Goal: Task Accomplishment & Management: Use online tool/utility

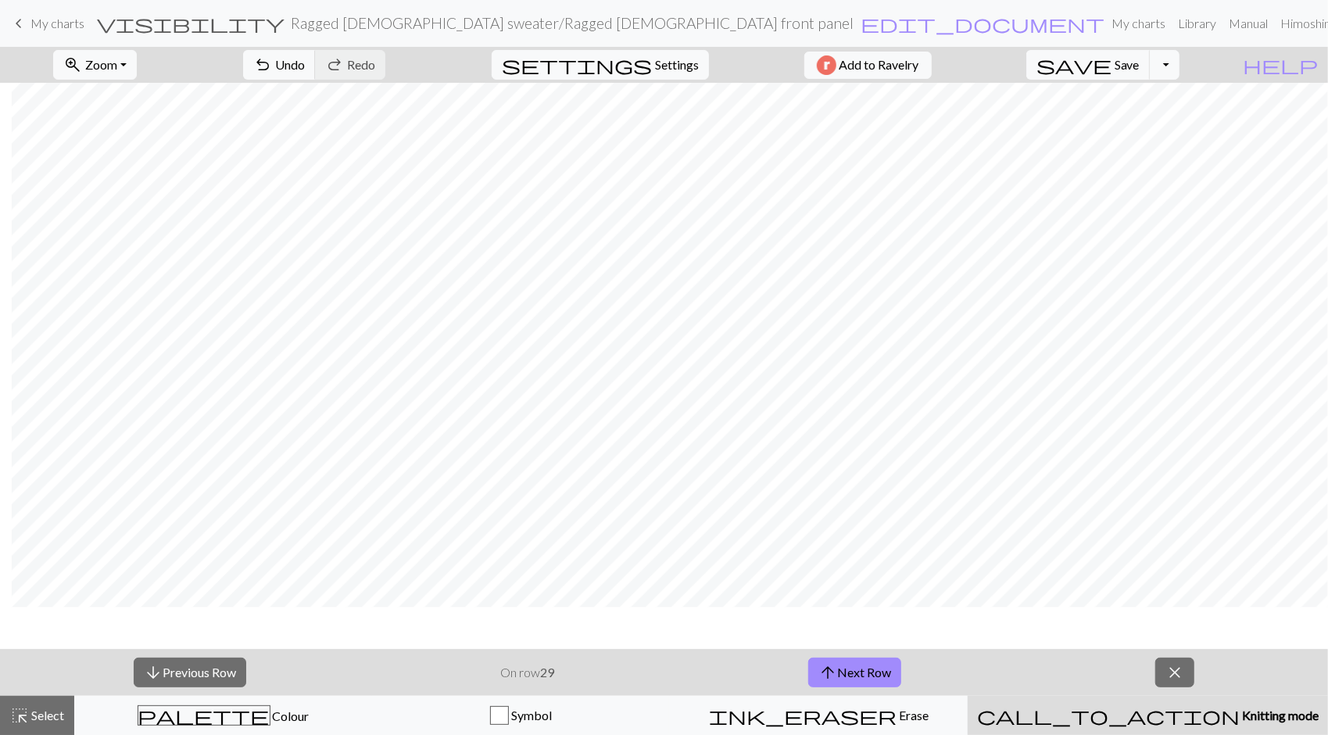
scroll to position [1453, 1849]
click at [1310, 21] on link "Hi moshingmermaid pro" at bounding box center [1351, 23] width 154 height 31
click at [1140, 61] on span "Save" at bounding box center [1127, 64] width 25 height 15
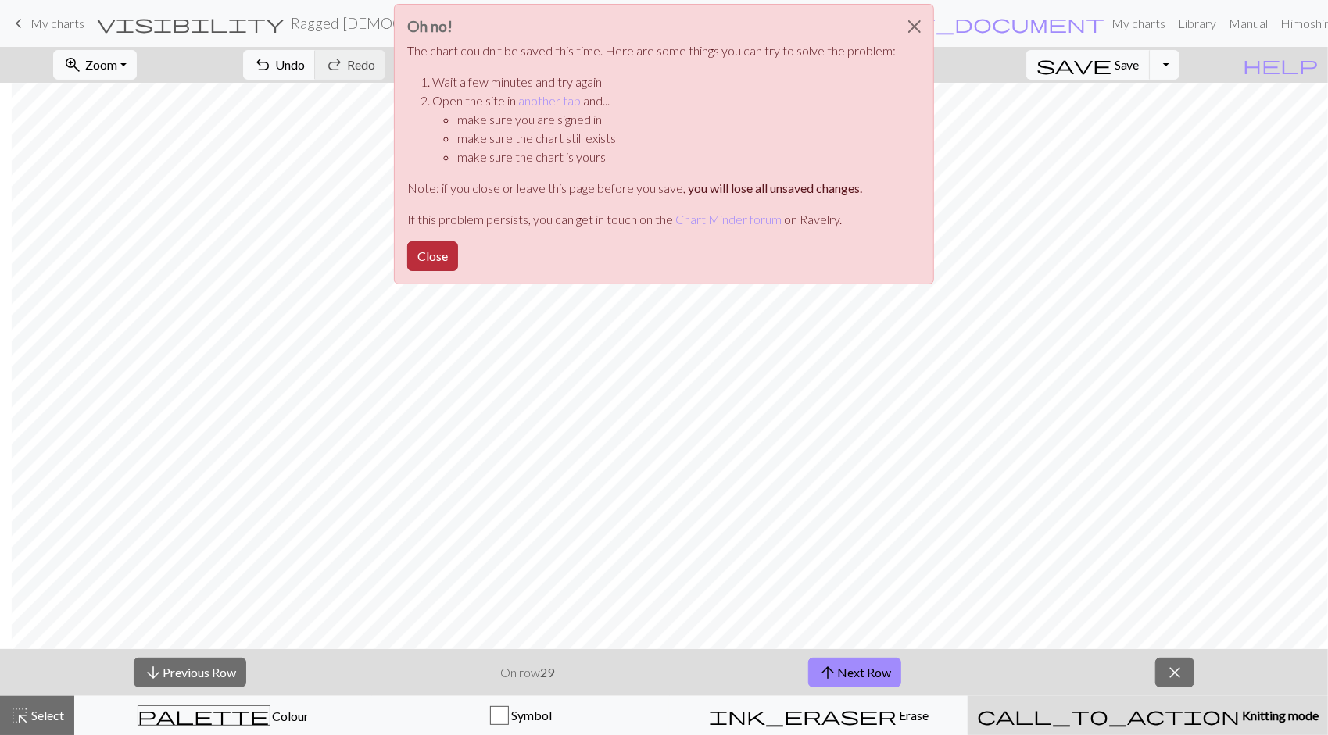
click at [439, 256] on button "Close" at bounding box center [432, 257] width 51 height 30
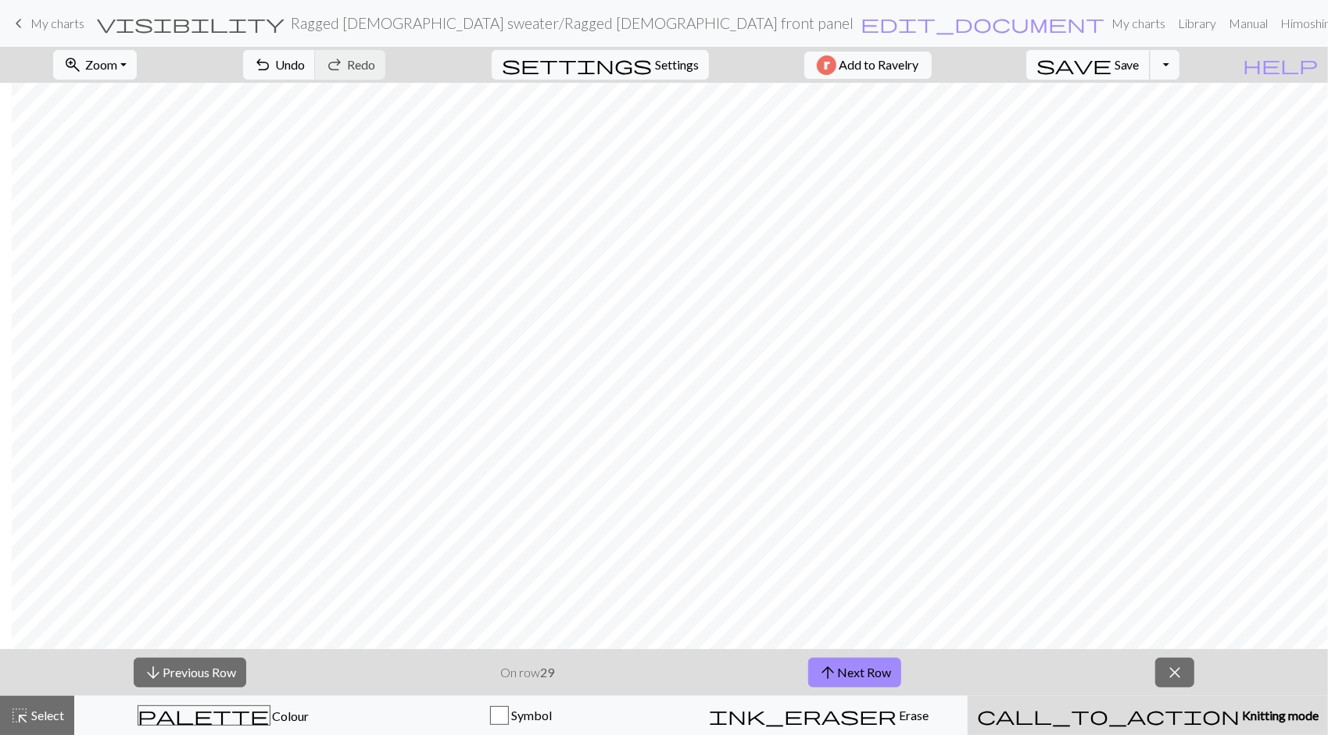
click at [1140, 64] on span "Save" at bounding box center [1127, 64] width 25 height 15
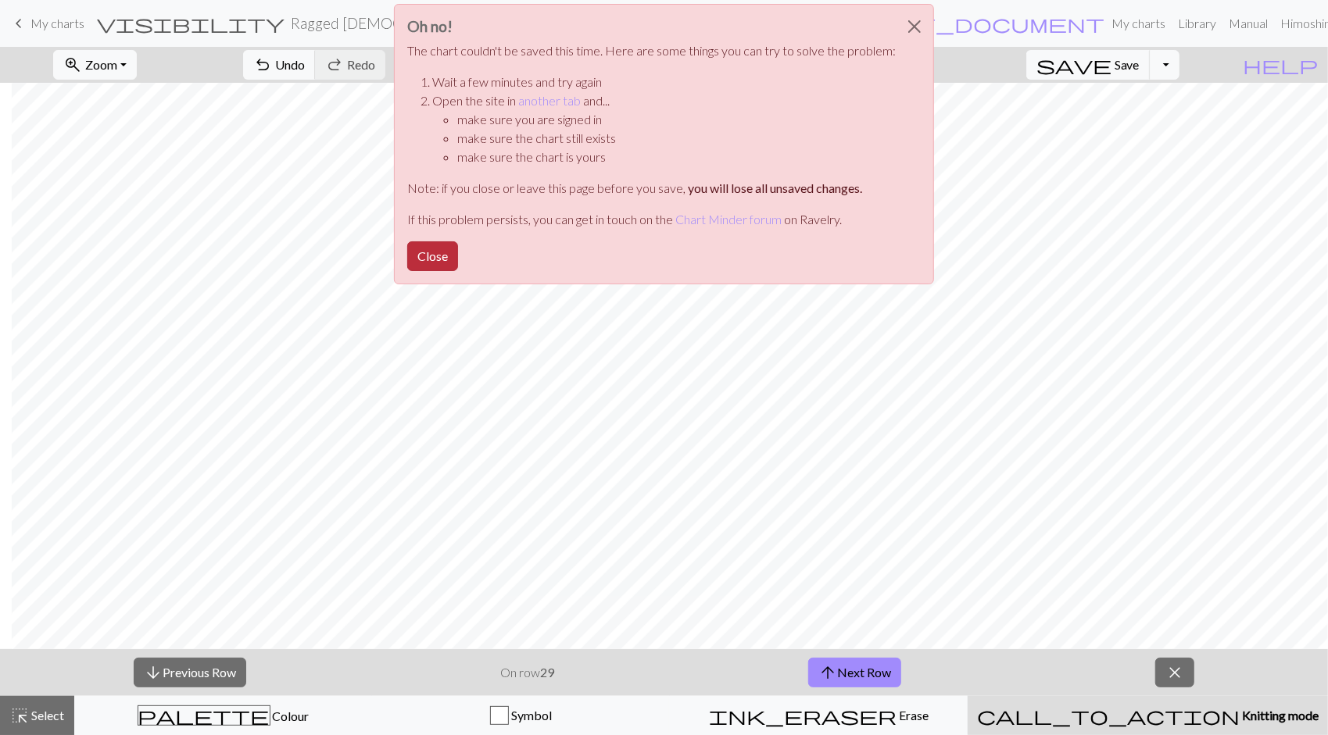
click at [439, 251] on button "Close" at bounding box center [432, 257] width 51 height 30
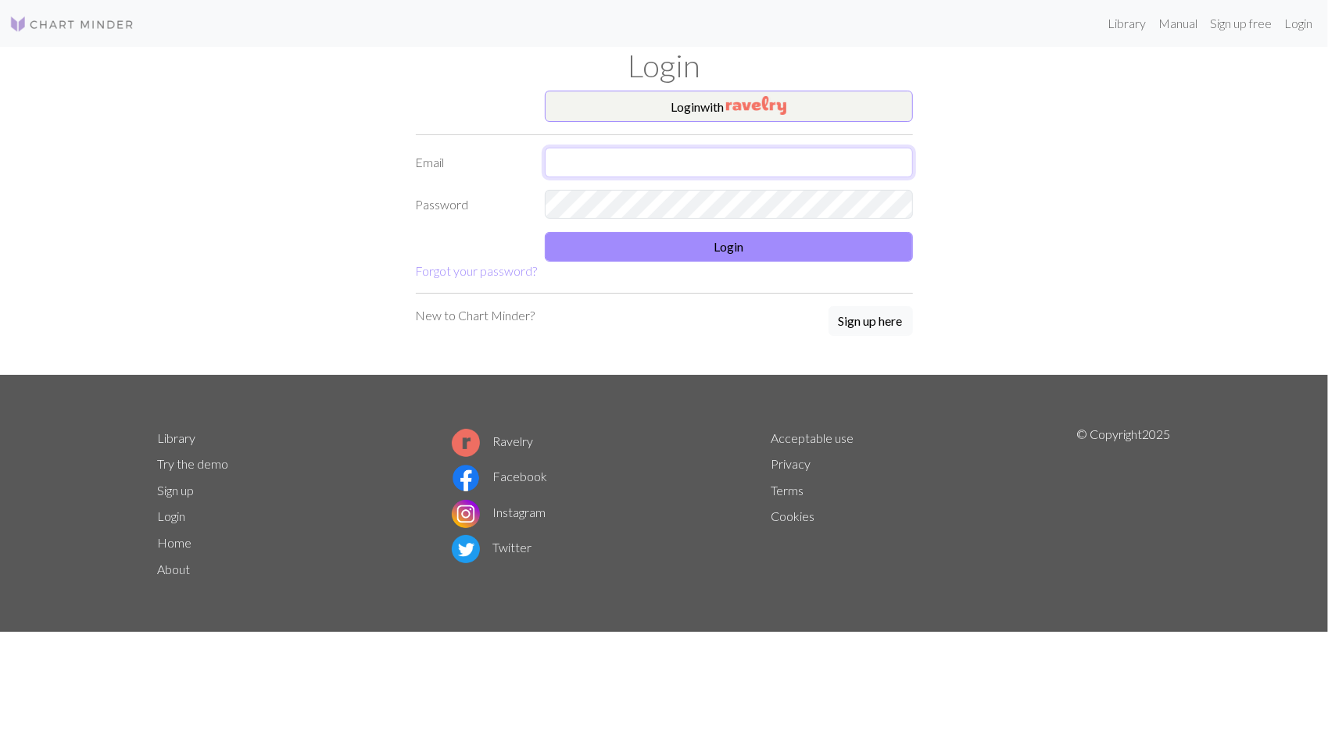
click at [669, 160] on input "text" at bounding box center [729, 163] width 368 height 30
type input "abbymaricle@gmail.com"
click at [836, 238] on button "Login" at bounding box center [729, 247] width 368 height 30
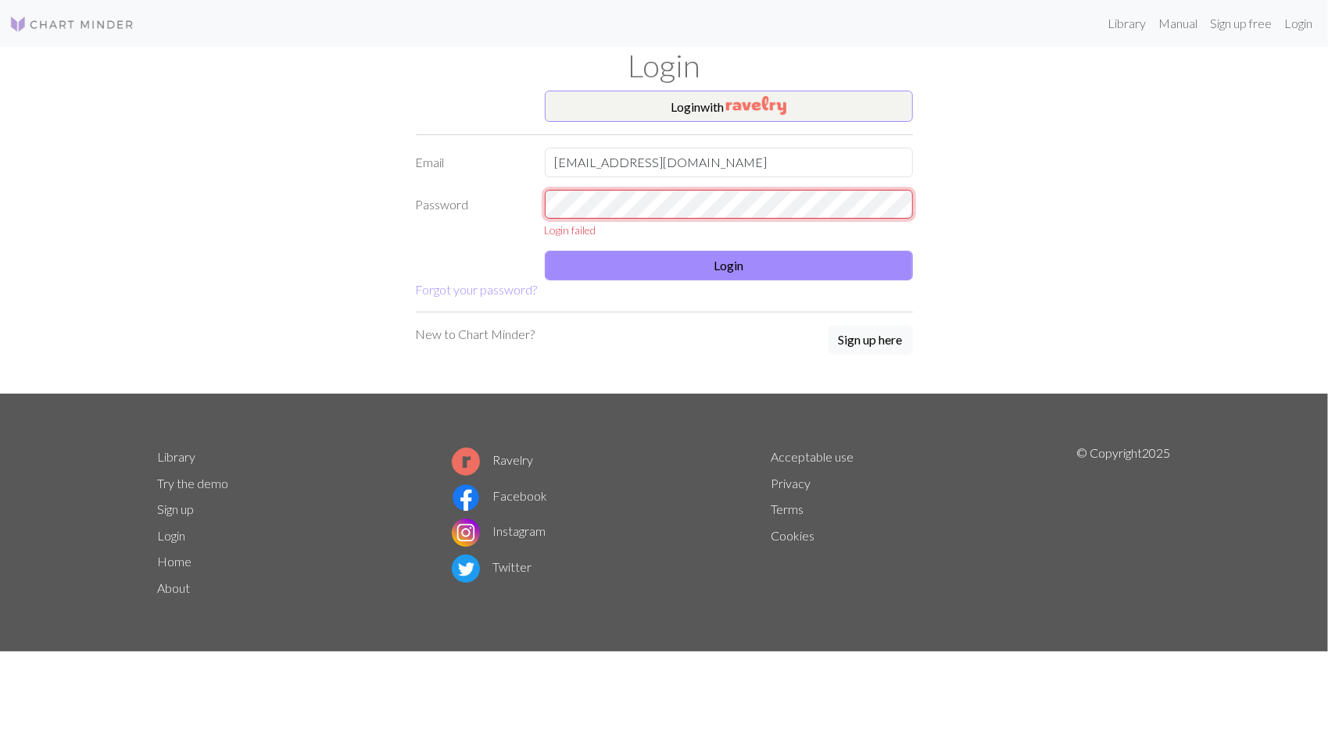
click at [506, 228] on div "Password Login failed" at bounding box center [664, 214] width 516 height 48
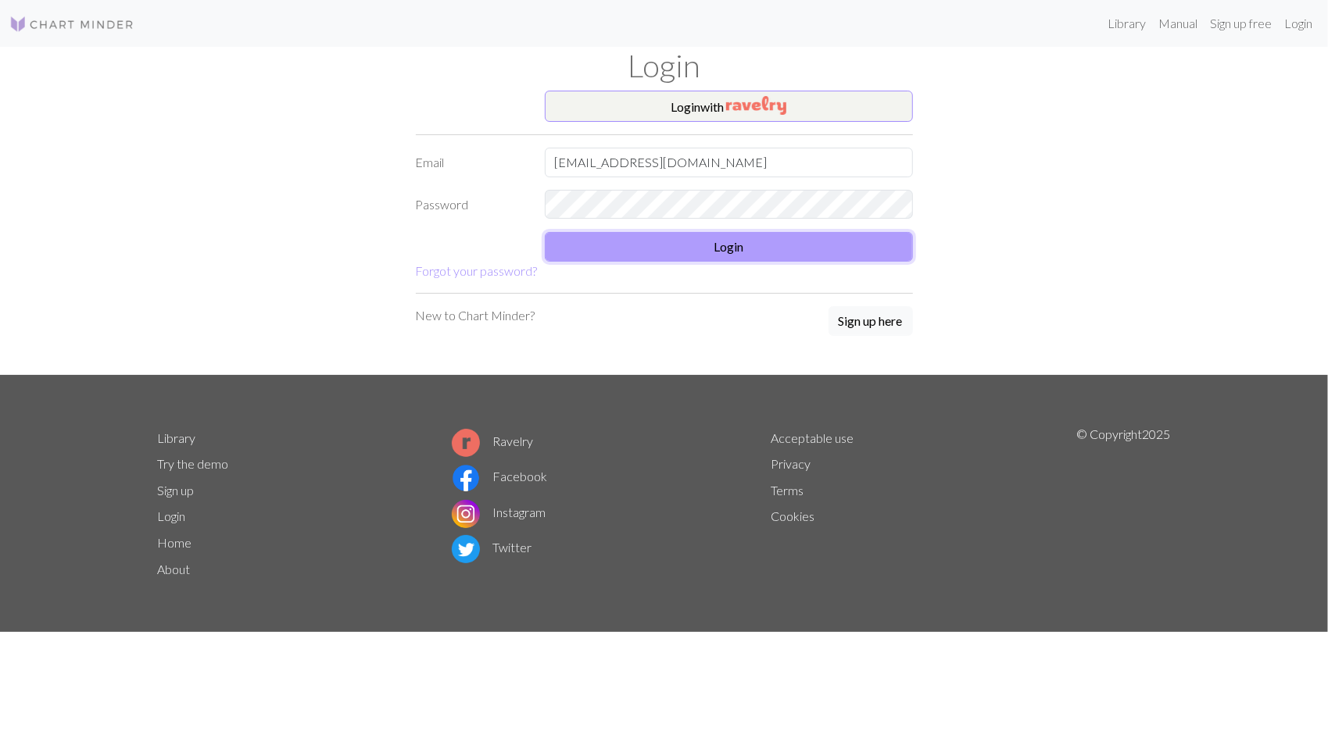
click at [797, 250] on button "Login" at bounding box center [729, 247] width 368 height 30
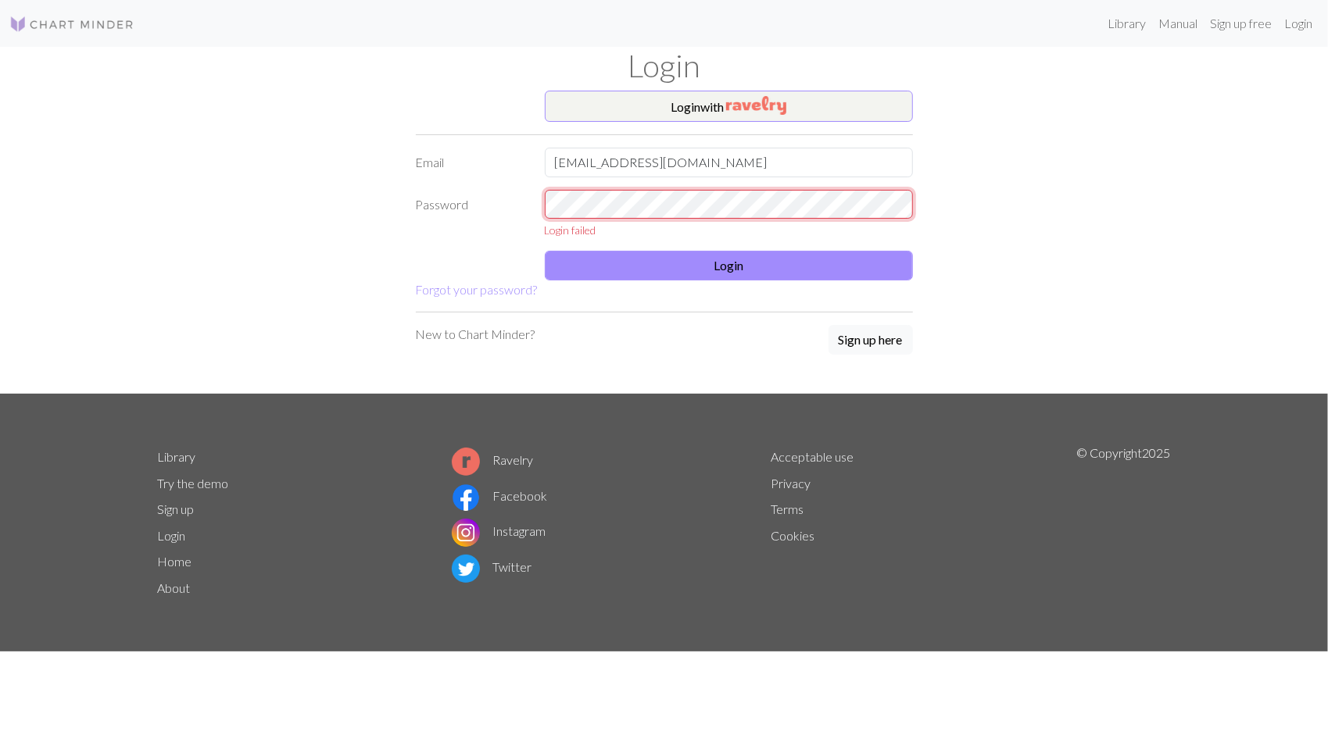
click at [431, 202] on div "Password Login failed" at bounding box center [664, 214] width 516 height 48
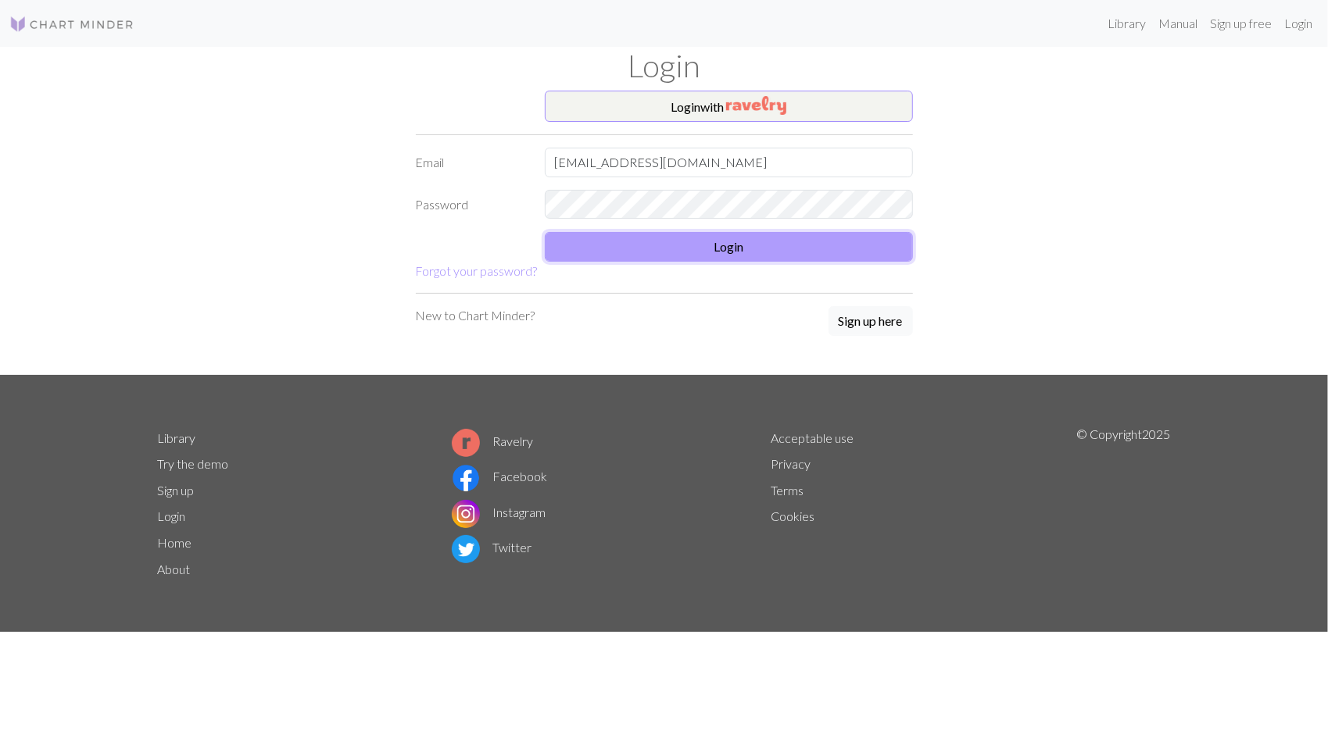
click at [848, 242] on button "Login" at bounding box center [729, 247] width 368 height 30
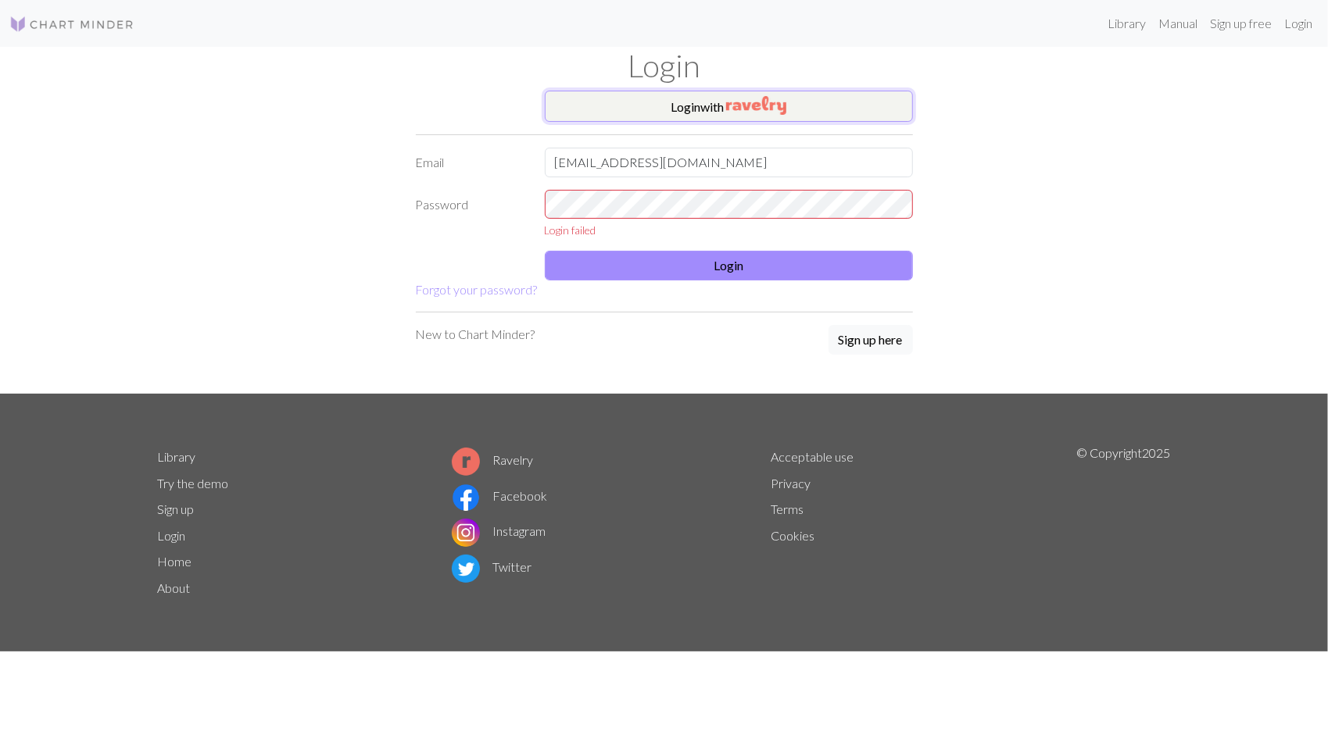
click at [766, 105] on img "button" at bounding box center [756, 105] width 60 height 19
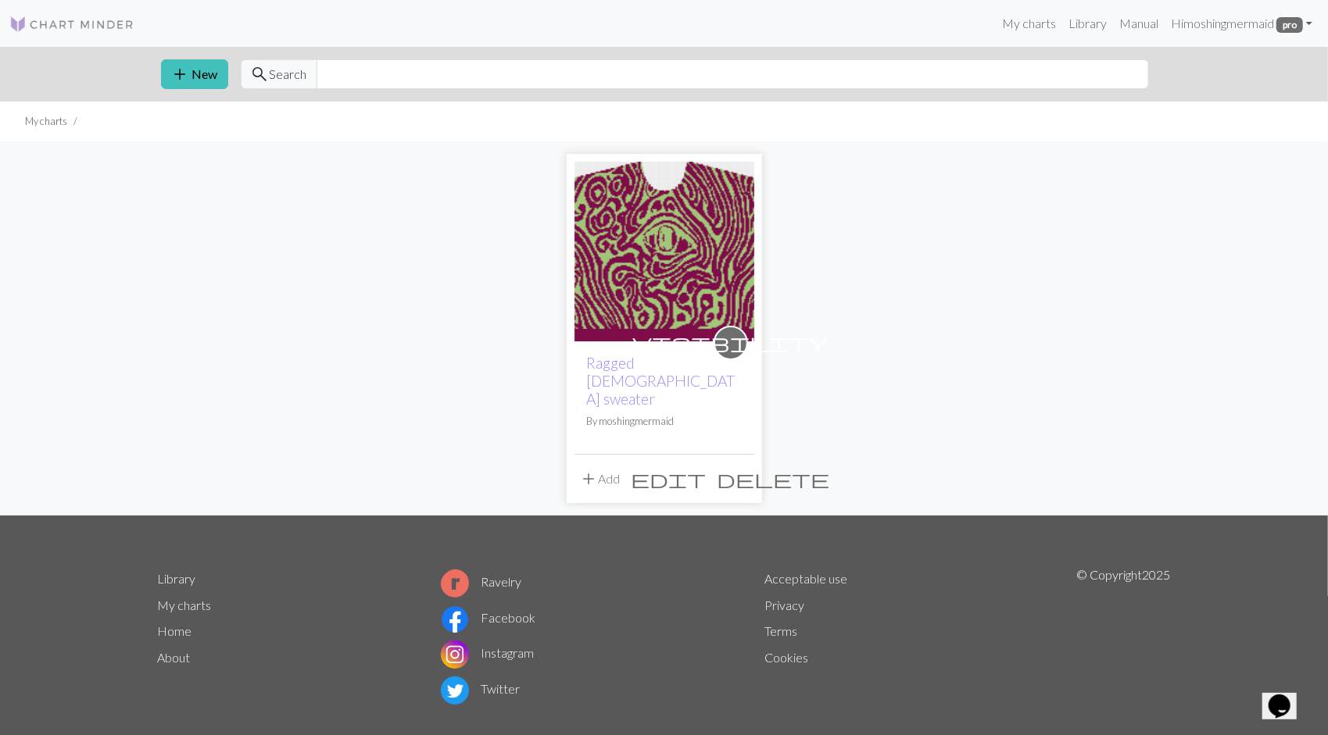
click at [717, 255] on img at bounding box center [664, 252] width 180 height 180
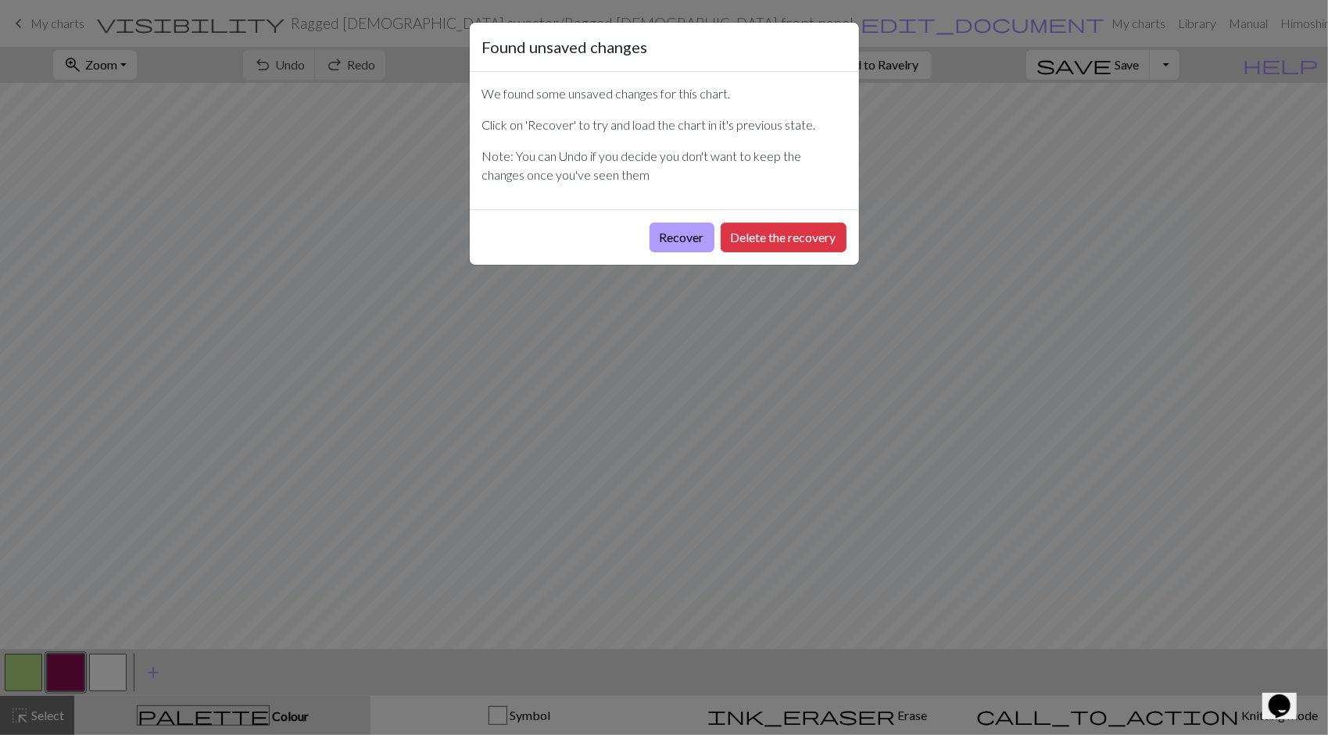
click at [696, 236] on button "Recover" at bounding box center [681, 238] width 65 height 30
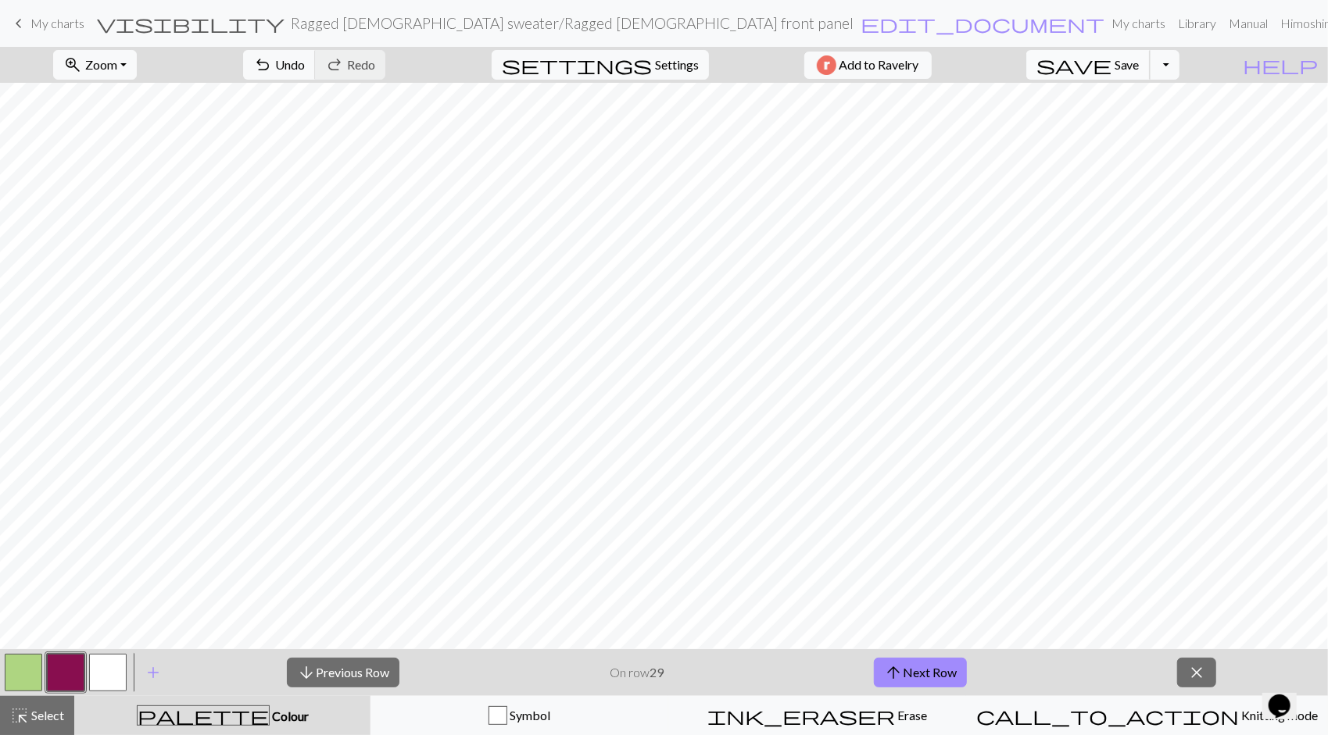
click at [1140, 61] on span "Save" at bounding box center [1127, 64] width 25 height 15
click at [1111, 57] on span "save" at bounding box center [1073, 65] width 75 height 22
click at [1199, 669] on span "close" at bounding box center [1196, 673] width 19 height 22
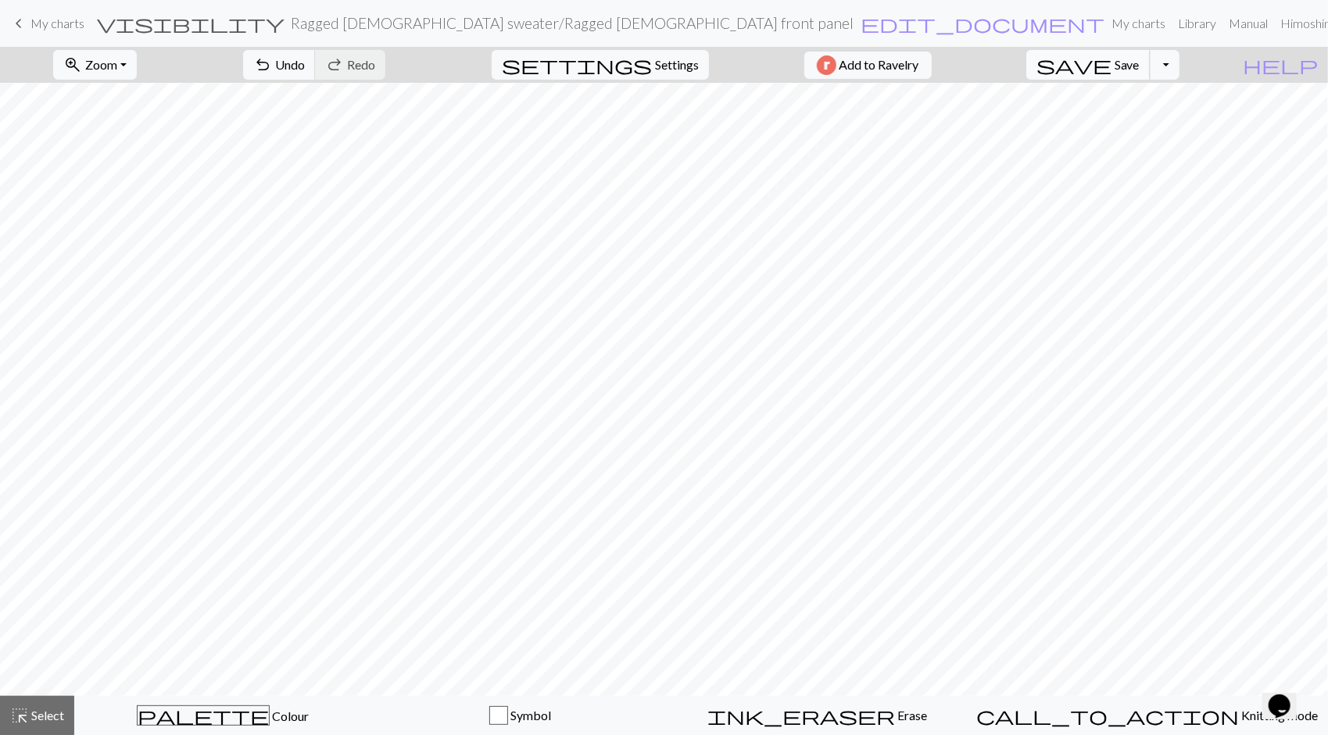
click at [1140, 61] on span "Save" at bounding box center [1127, 64] width 25 height 15
click at [643, 62] on button "settings Settings" at bounding box center [600, 65] width 217 height 30
select select "aran"
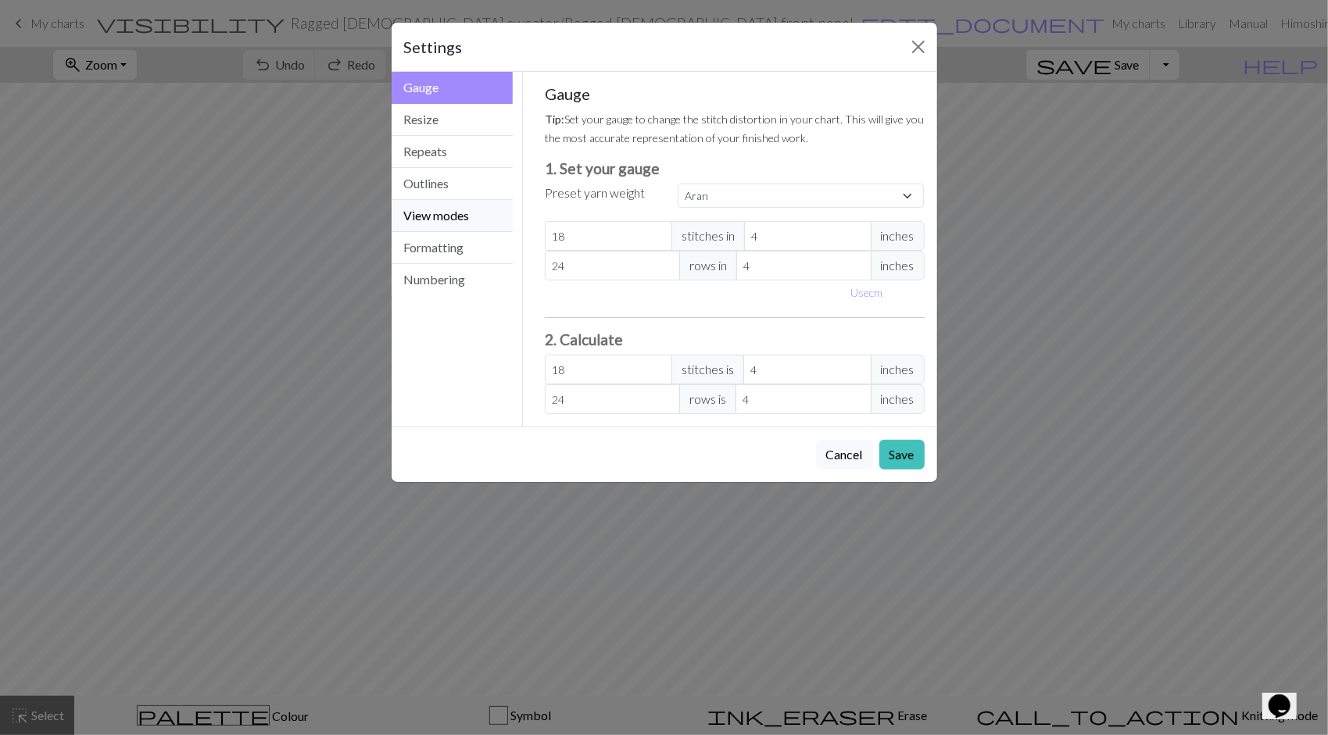
click at [459, 215] on button "View modes" at bounding box center [453, 216] width 122 height 32
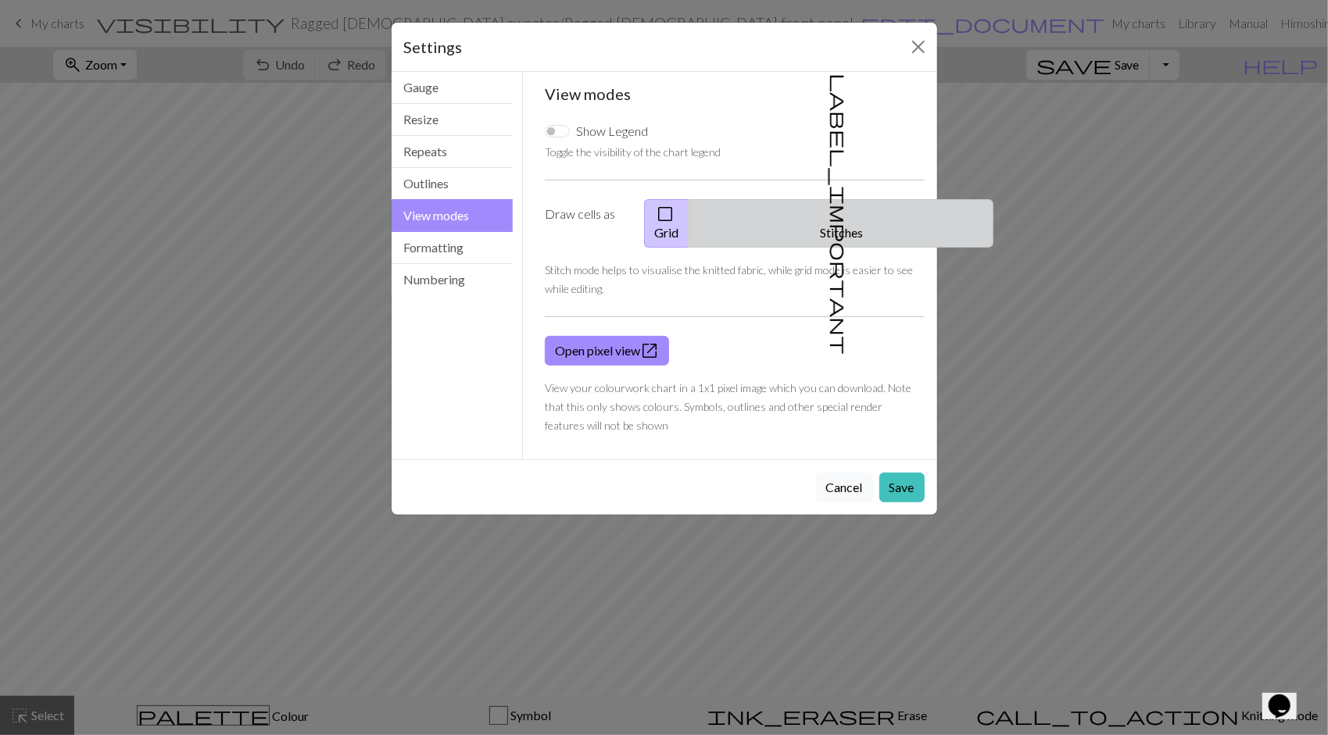
click at [856, 213] on button "label_important Stitches" at bounding box center [841, 223] width 305 height 48
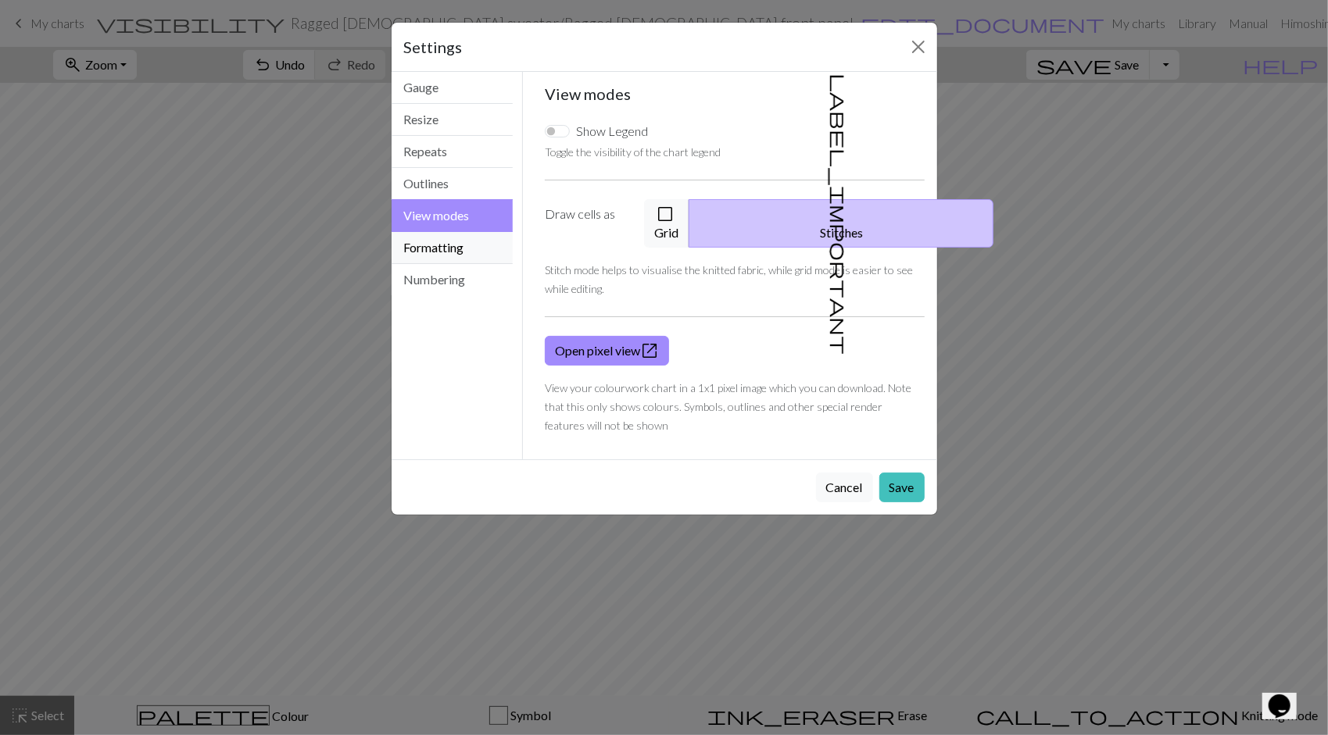
click at [446, 240] on button "Formatting" at bounding box center [453, 248] width 122 height 32
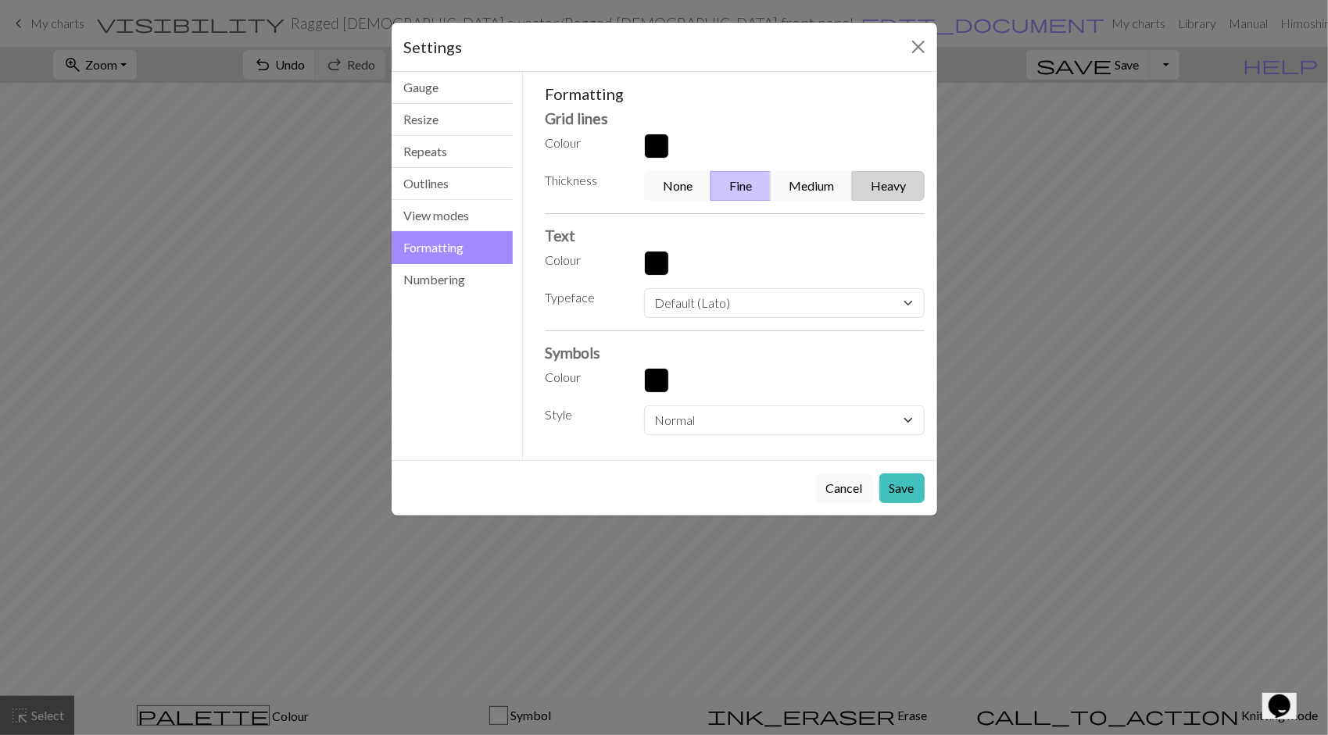
click at [886, 185] on button "Heavy" at bounding box center [888, 186] width 72 height 30
click at [445, 211] on button "View modes" at bounding box center [453, 216] width 122 height 32
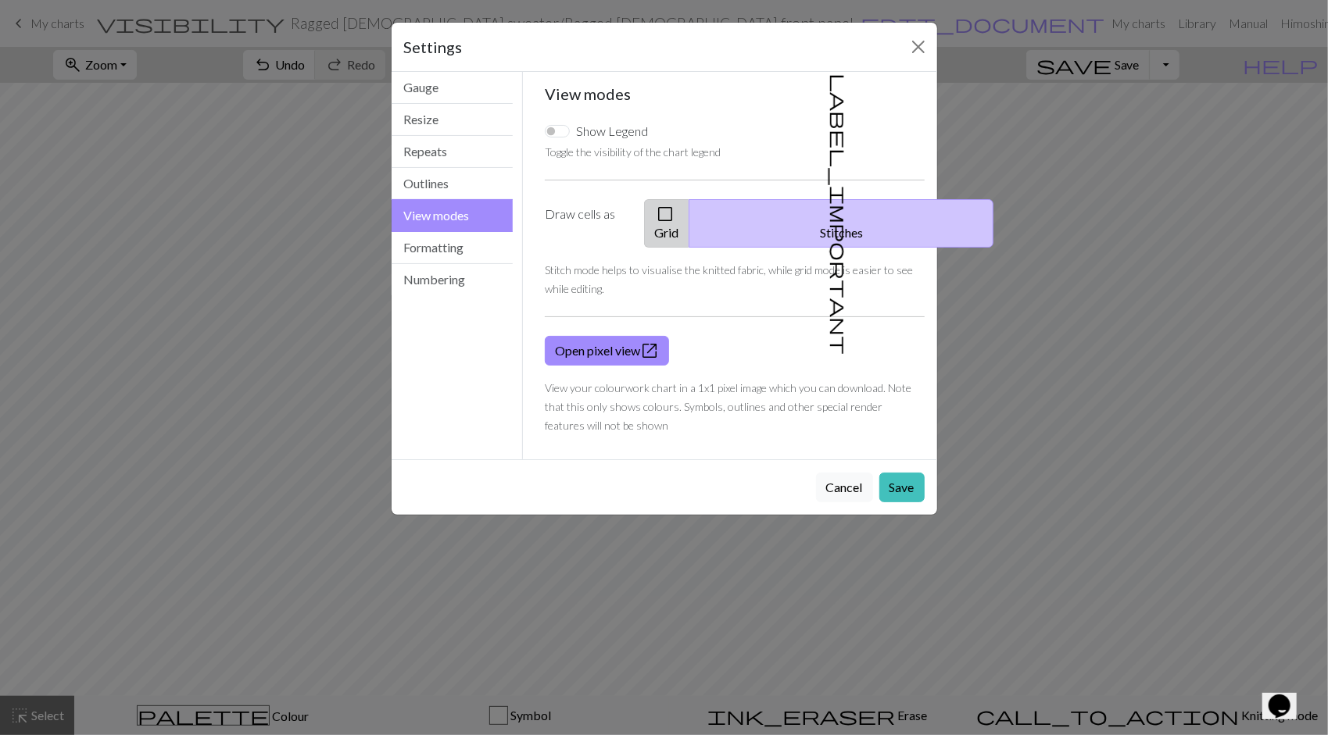
click at [674, 211] on span "check_box_outline_blank" at bounding box center [665, 214] width 19 height 22
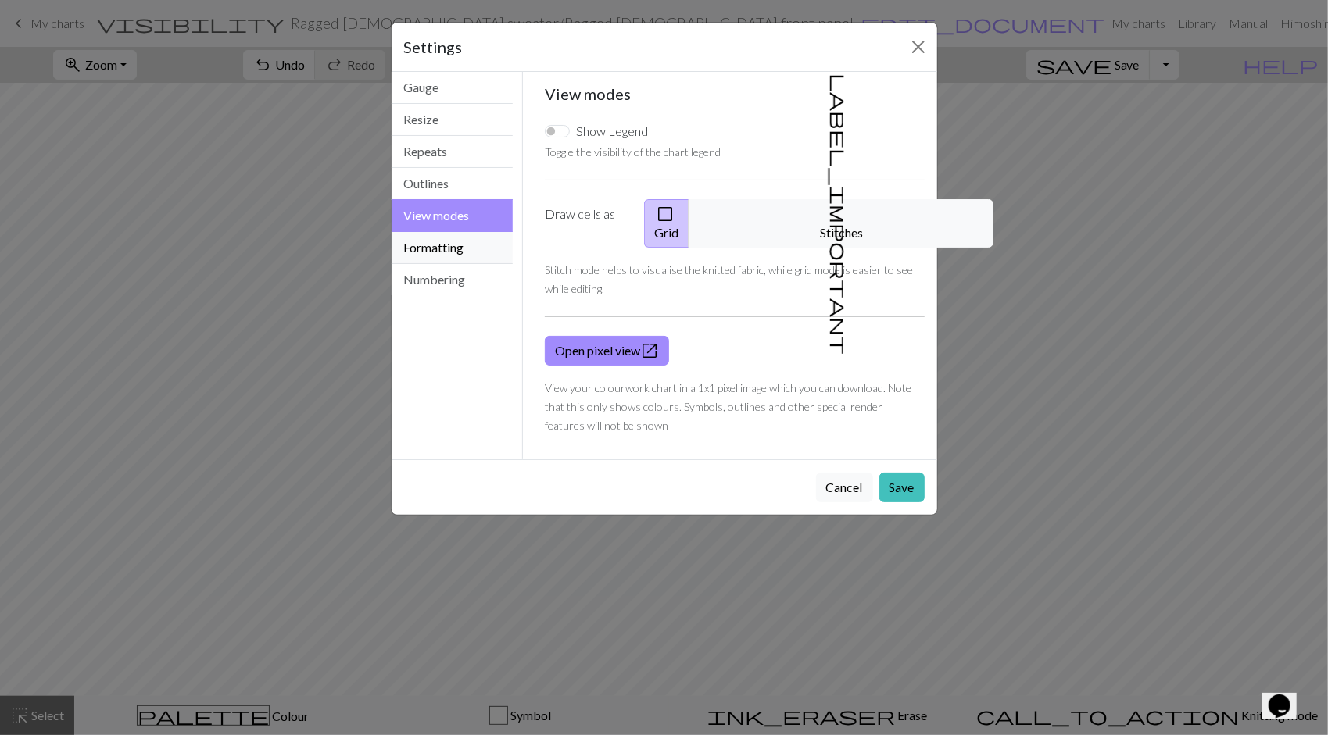
click at [431, 252] on button "Formatting" at bounding box center [453, 248] width 122 height 32
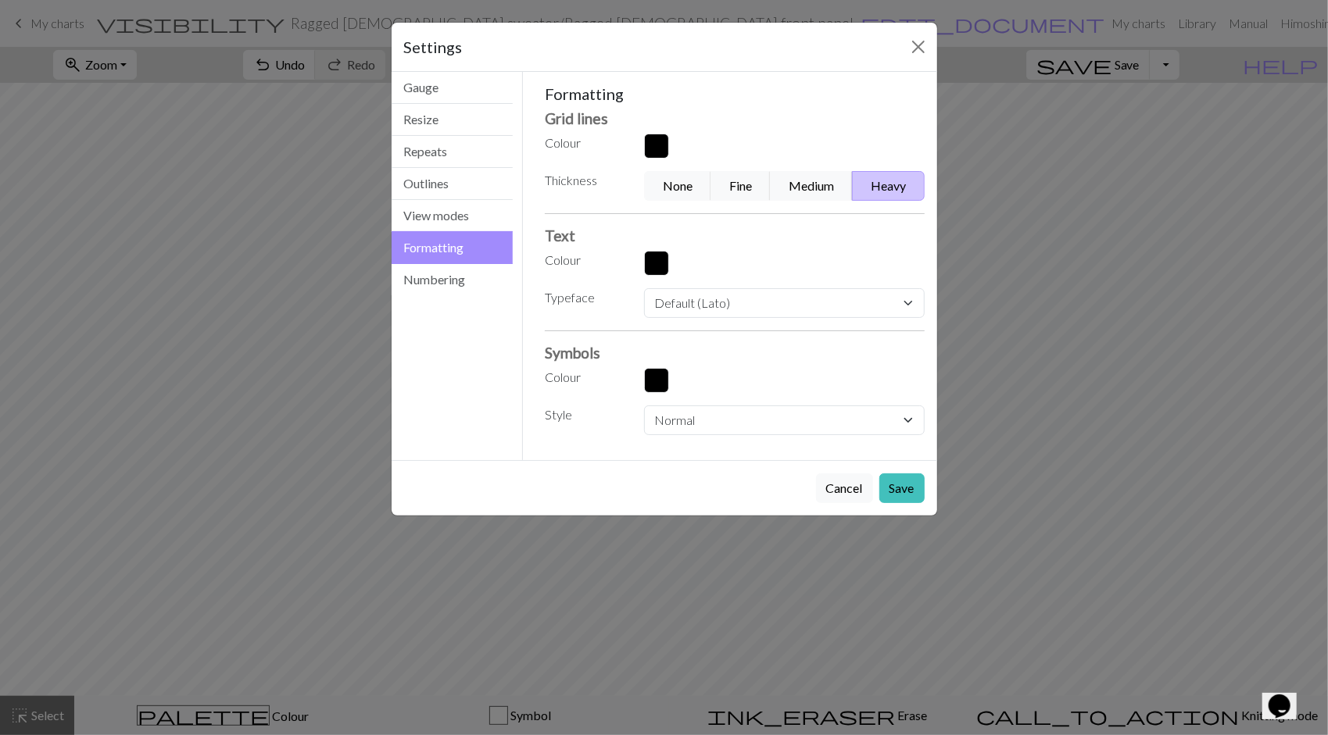
click at [888, 184] on button "Heavy" at bounding box center [888, 186] width 72 height 30
click at [908, 489] on button "Save" at bounding box center [901, 489] width 45 height 30
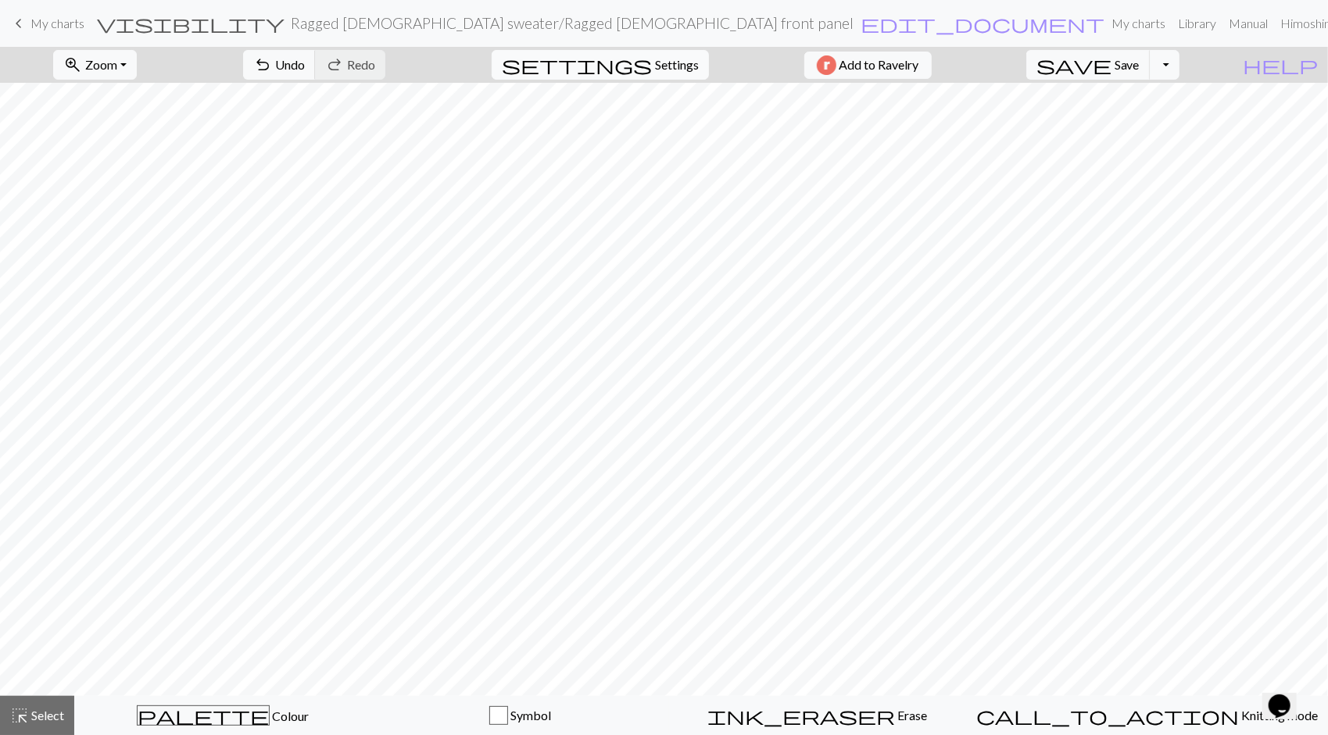
click at [675, 64] on span "Settings" at bounding box center [677, 64] width 44 height 19
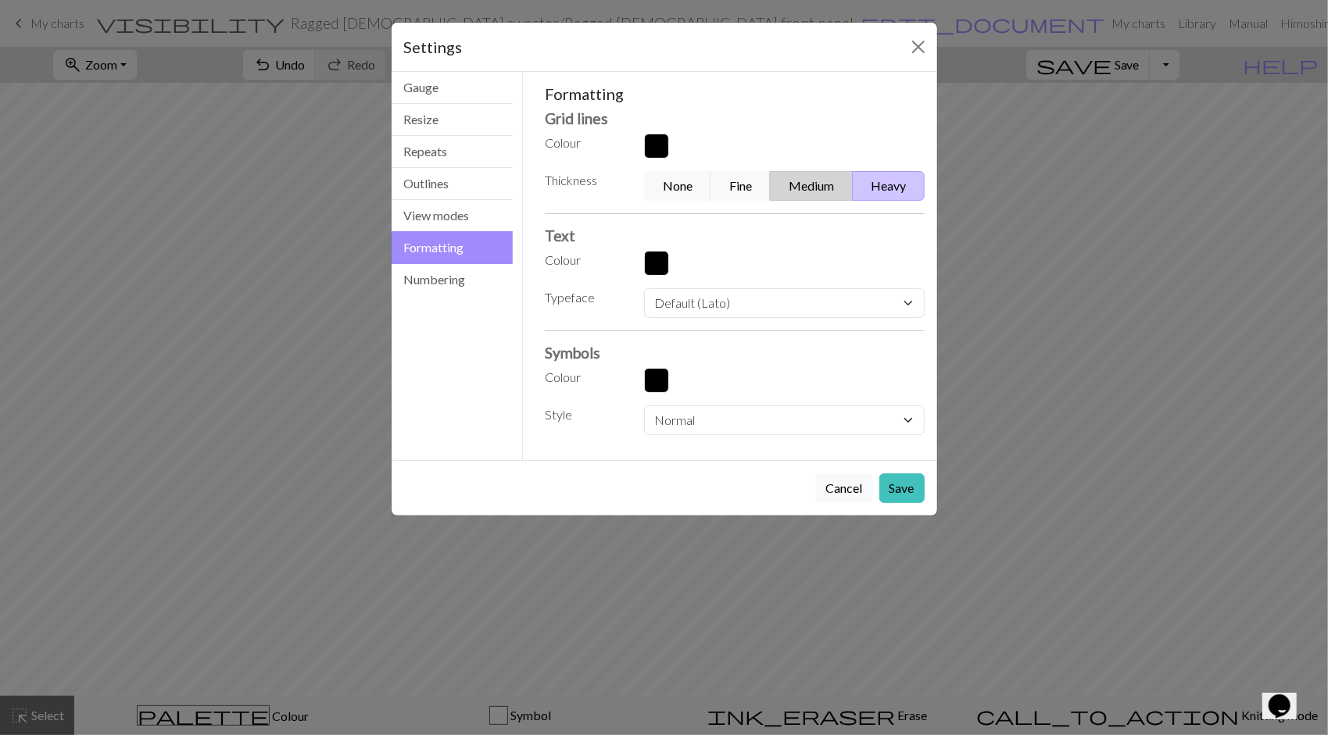
click at [811, 181] on button "Medium" at bounding box center [811, 186] width 83 height 30
click at [901, 488] on button "Save" at bounding box center [901, 489] width 45 height 30
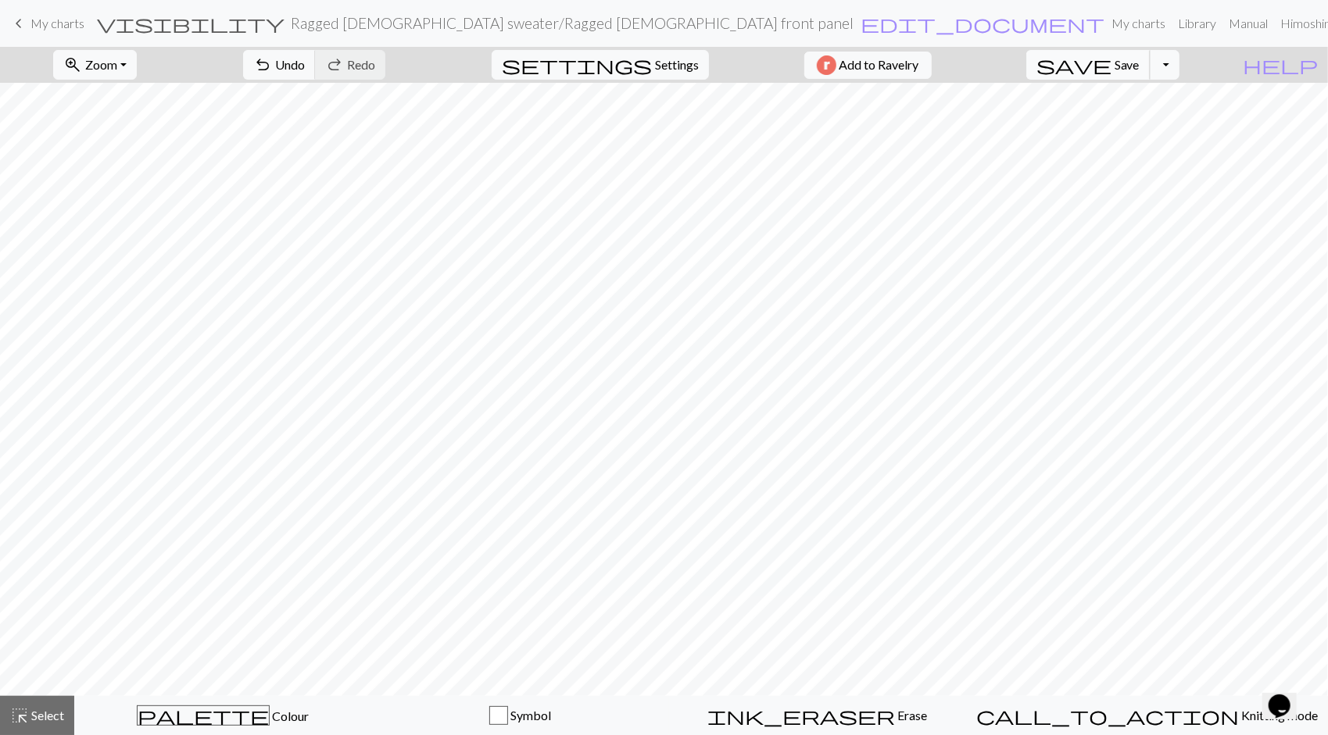
click at [1140, 60] on span "Save" at bounding box center [1127, 64] width 25 height 15
click at [515, 19] on h2 "Ragged Priest sweater / Ragged Priest front panel" at bounding box center [572, 23] width 563 height 18
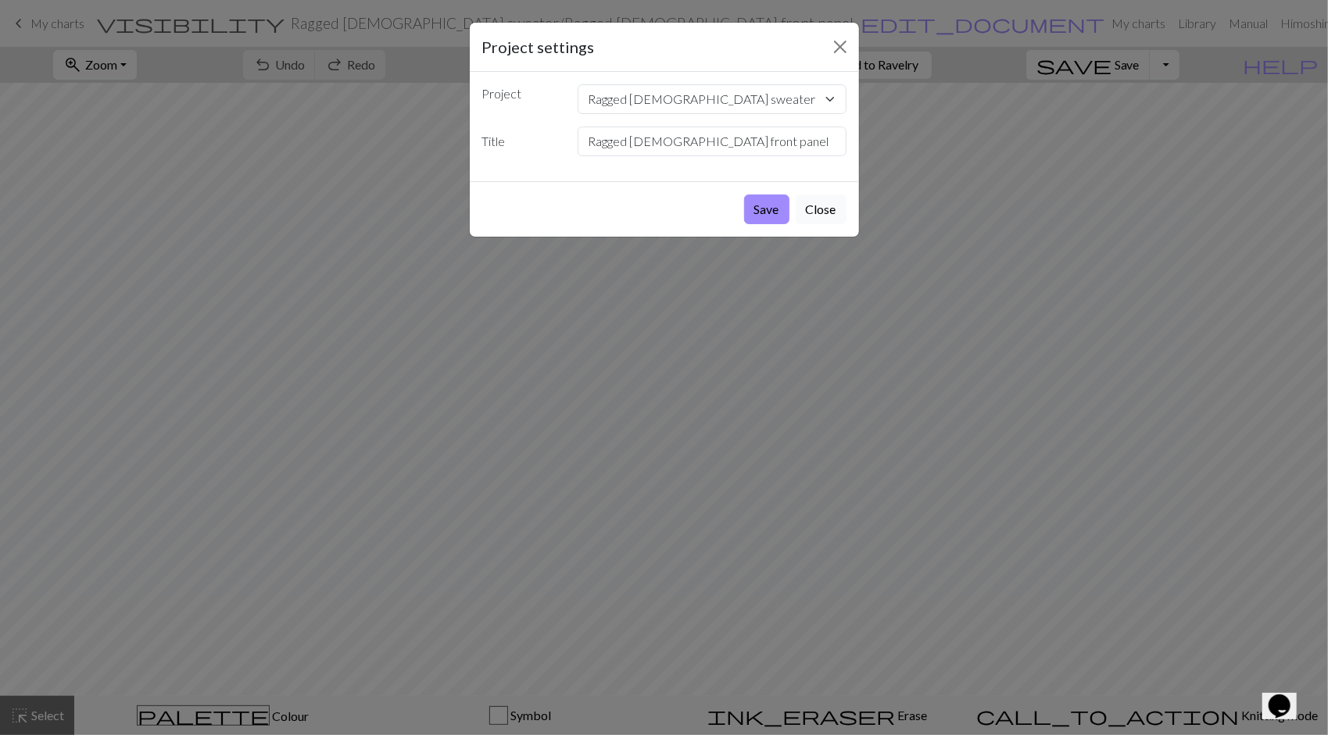
click at [820, 203] on button "Close" at bounding box center [821, 210] width 51 height 30
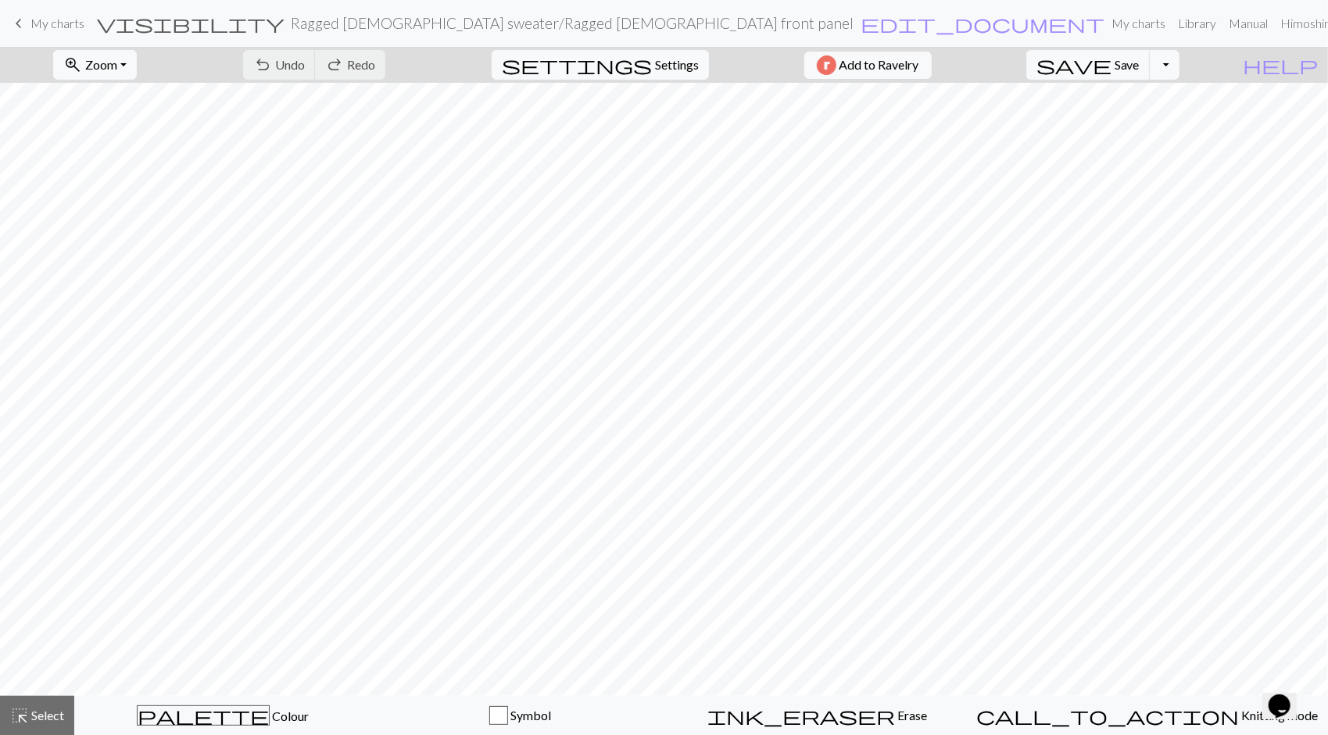
click at [52, 25] on span "My charts" at bounding box center [57, 23] width 54 height 15
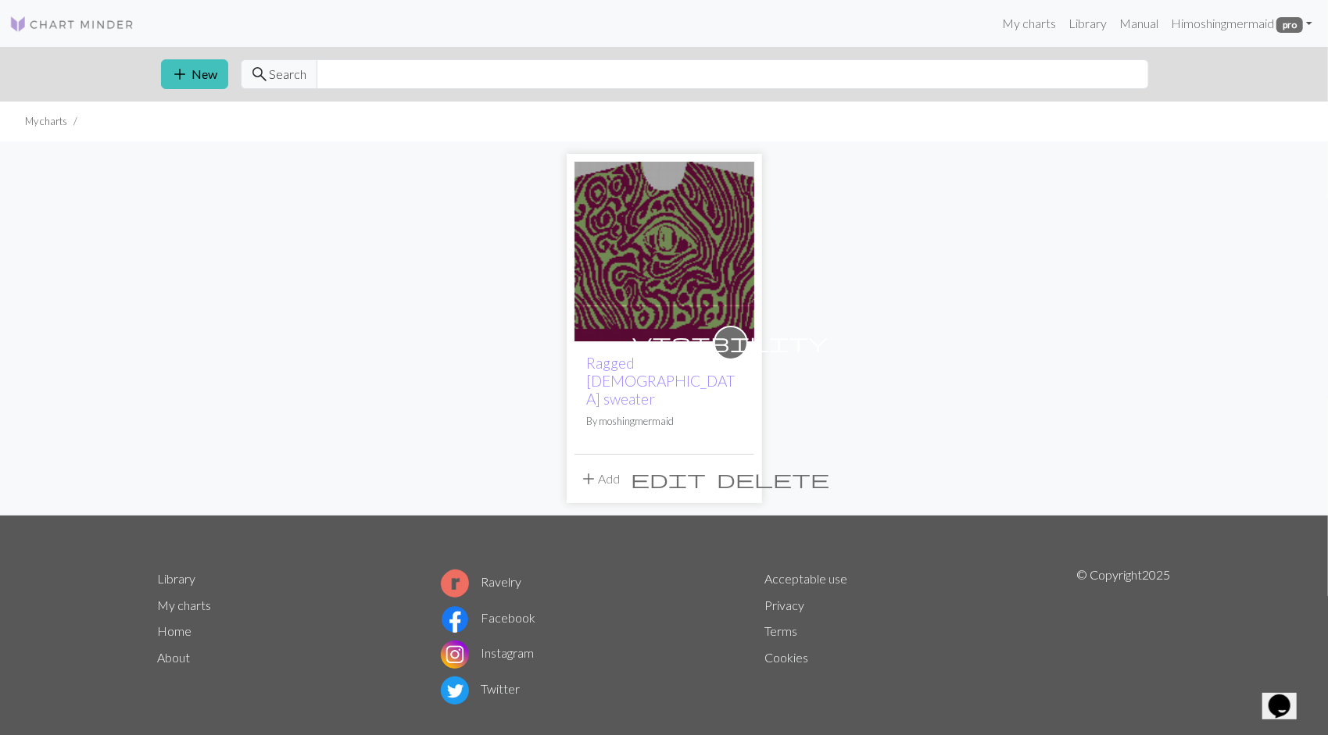
click at [707, 468] on span "edit" at bounding box center [668, 479] width 75 height 22
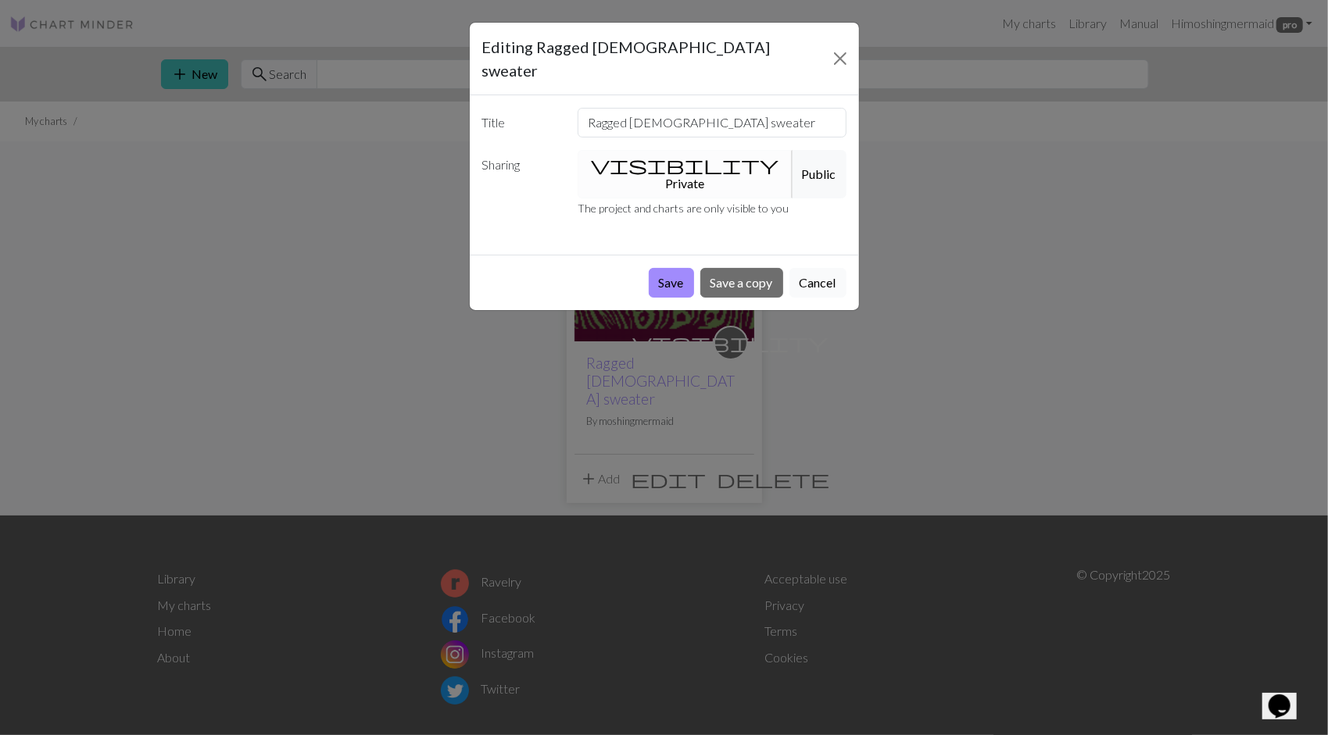
click at [818, 268] on button "Cancel" at bounding box center [817, 283] width 57 height 30
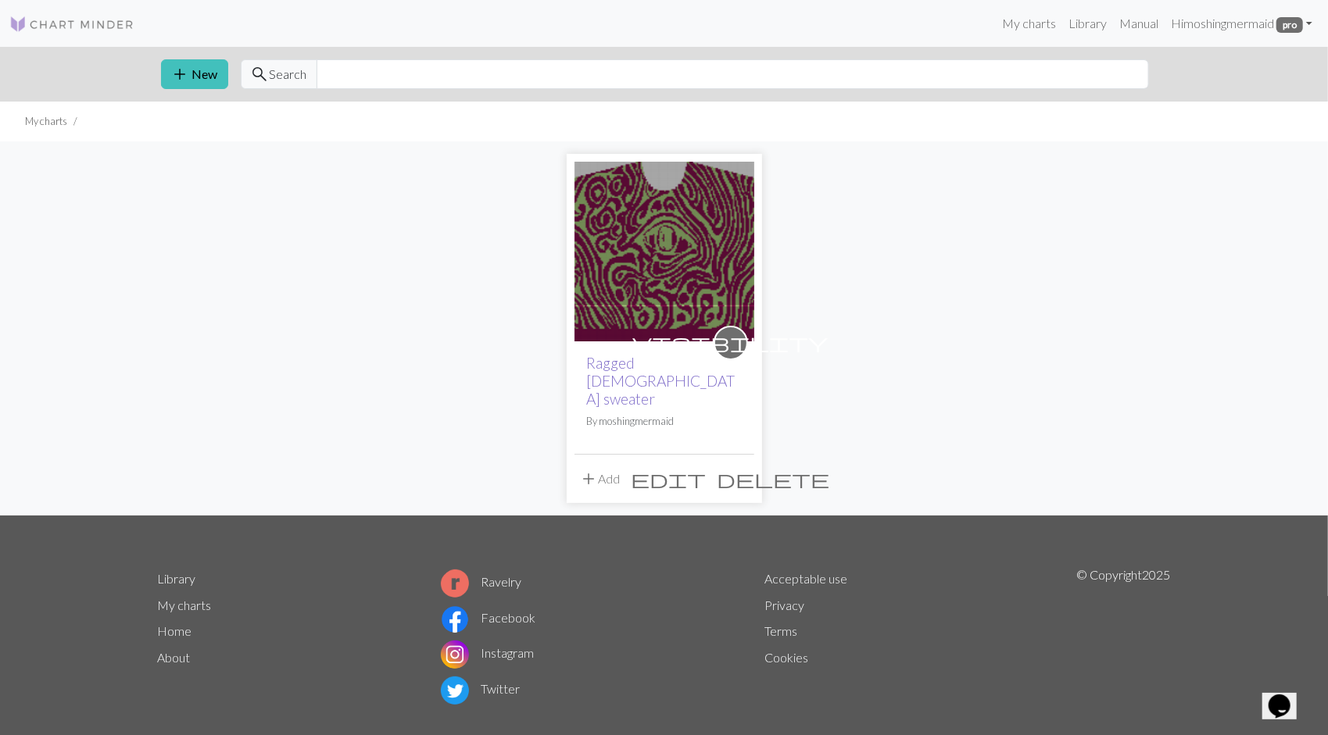
click at [667, 363] on link "Ragged Priest sweater" at bounding box center [661, 381] width 148 height 54
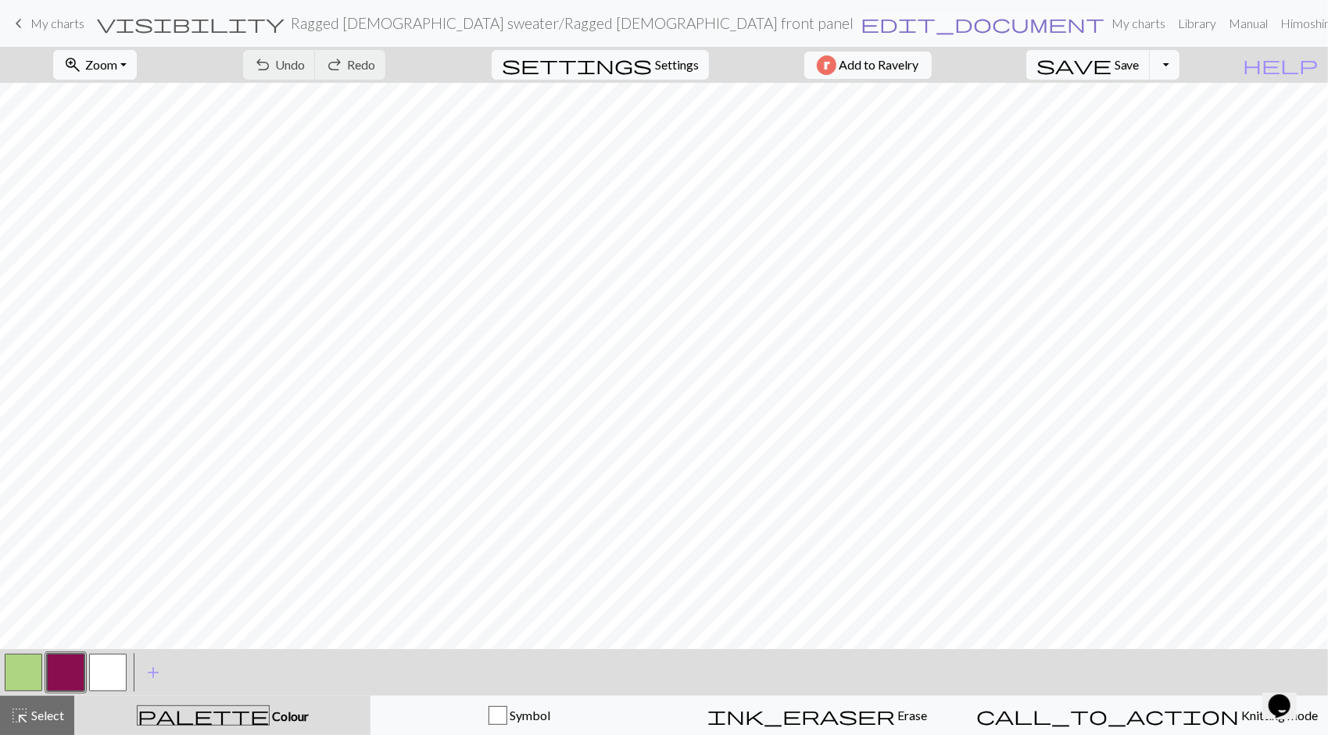
click at [860, 22] on span "edit_document" at bounding box center [982, 24] width 244 height 22
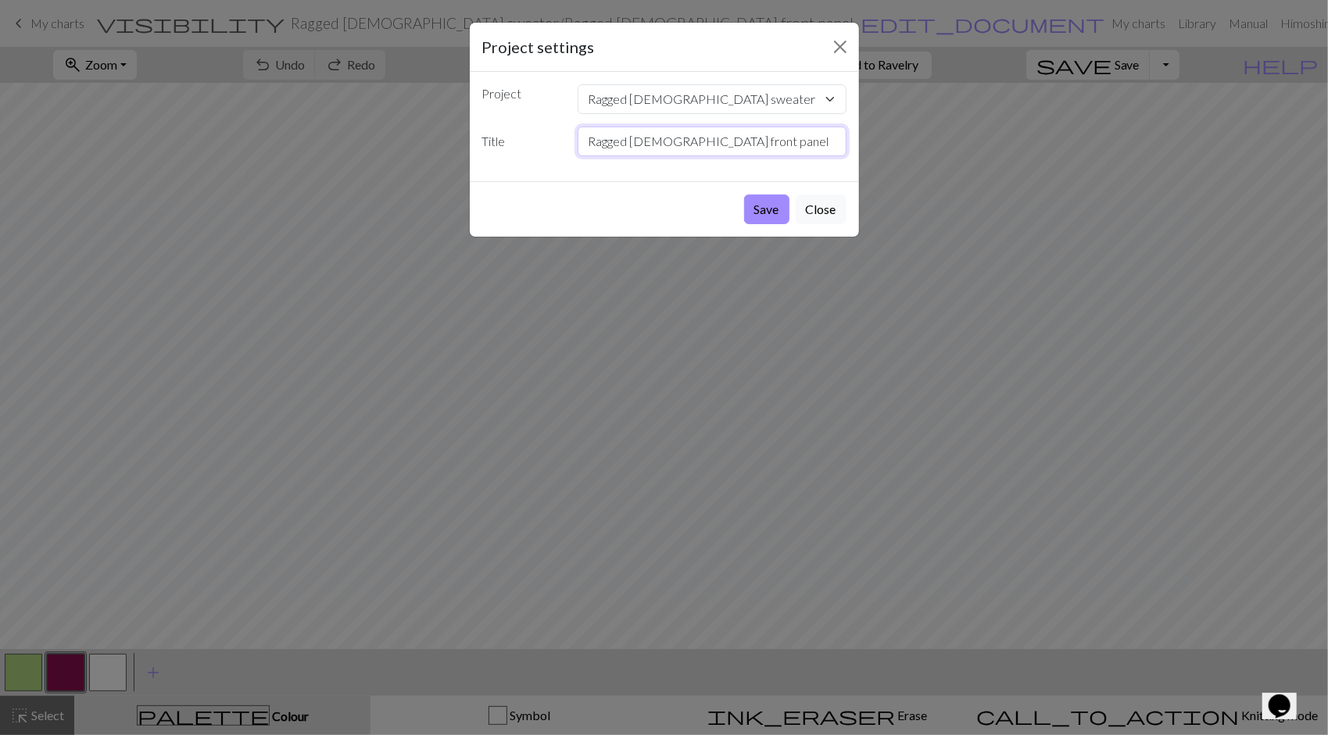
click at [625, 136] on input "Ragged Priest front panel" at bounding box center [712, 142] width 269 height 30
click at [648, 128] on input "R Priest front panel" at bounding box center [712, 142] width 269 height 30
type input "RP front panel"
click at [760, 207] on button "Save" at bounding box center [766, 210] width 45 height 30
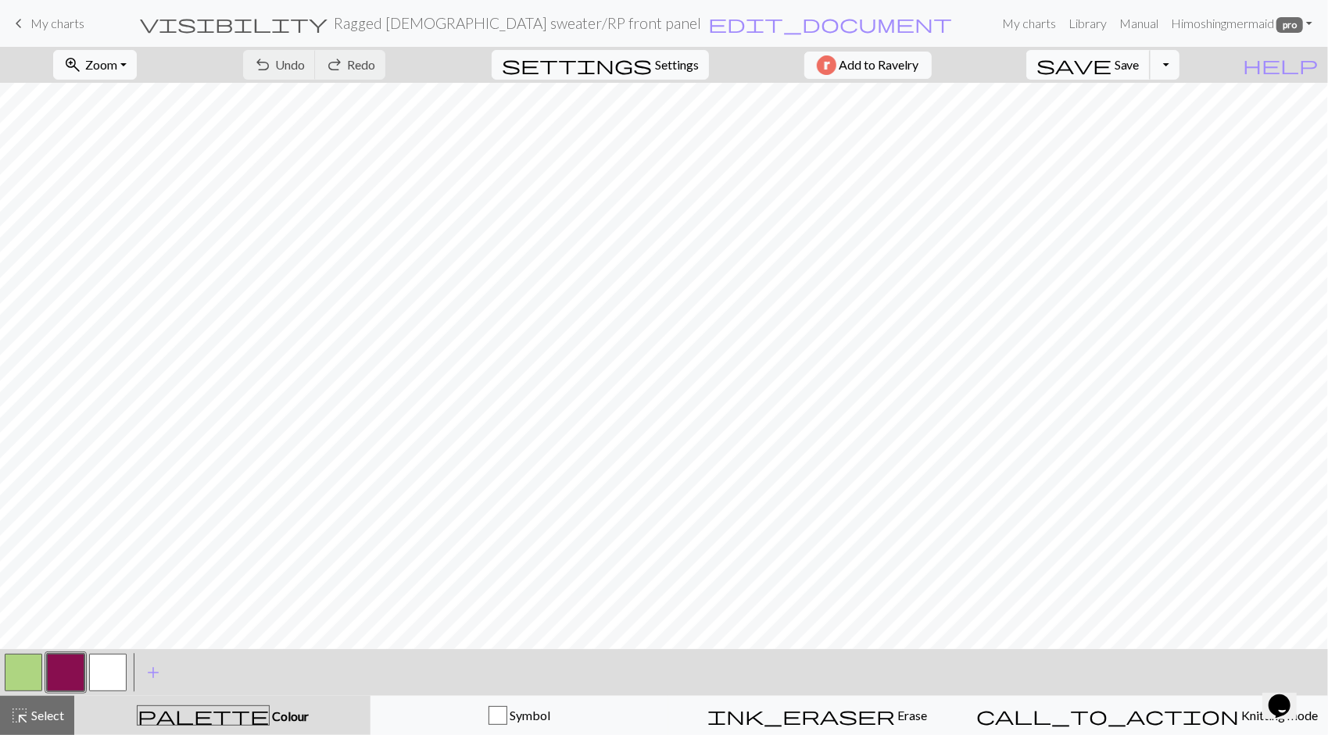
click at [1140, 63] on span "Save" at bounding box center [1127, 64] width 25 height 15
click at [660, 63] on span "Settings" at bounding box center [677, 64] width 44 height 19
select select "aran"
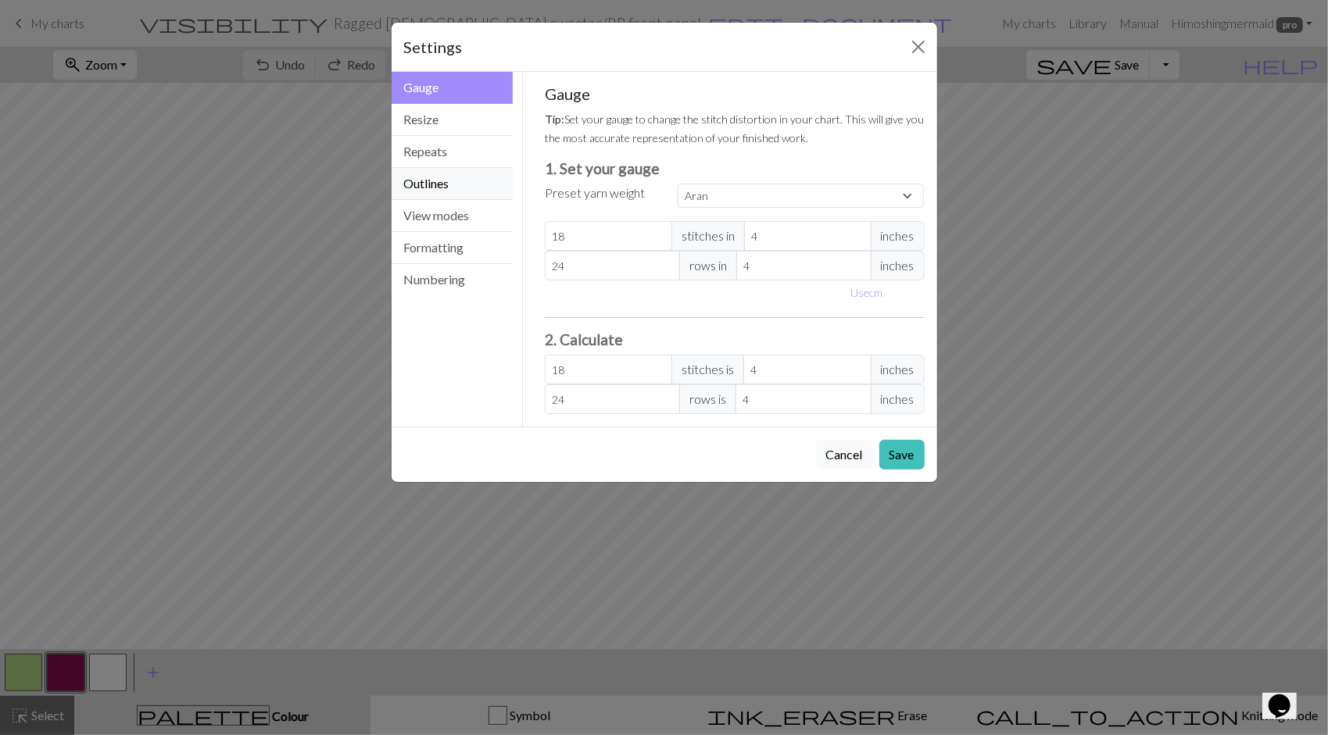
click at [438, 191] on button "Outlines" at bounding box center [453, 184] width 122 height 32
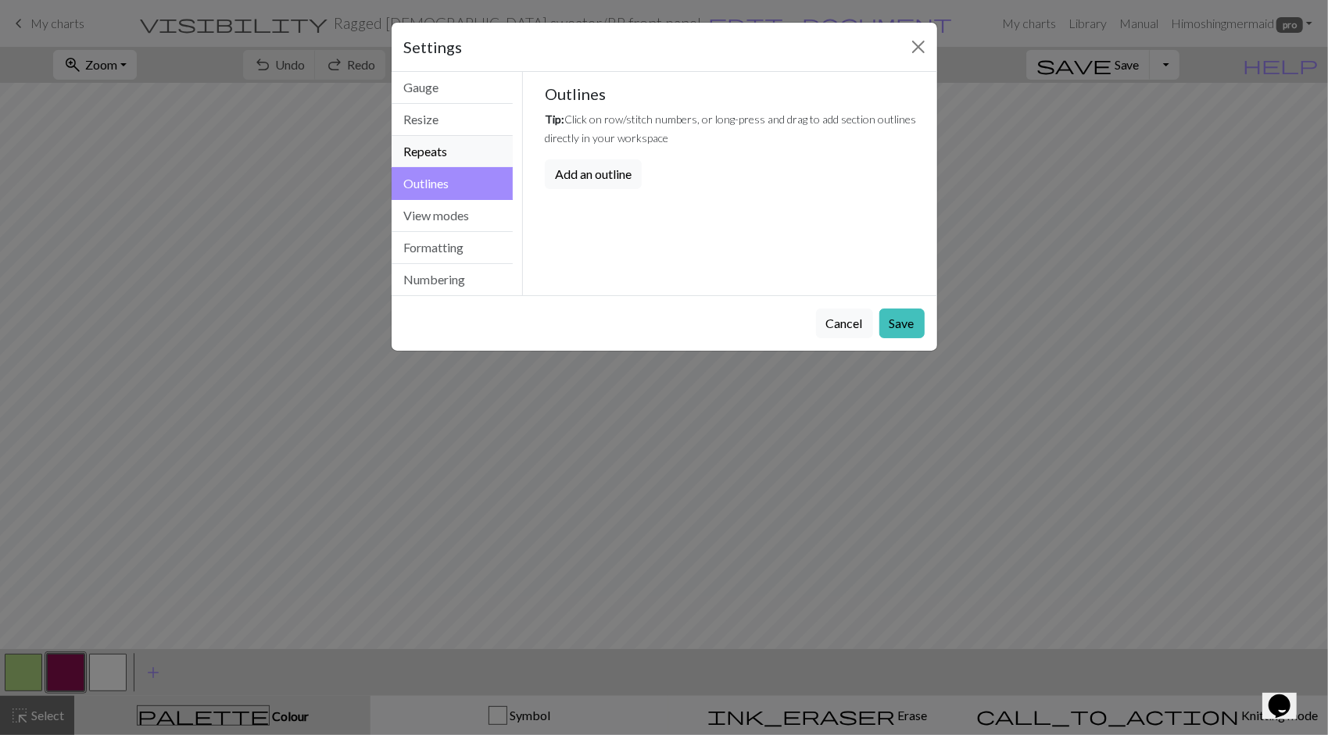
click at [435, 148] on button "Repeats" at bounding box center [453, 152] width 122 height 32
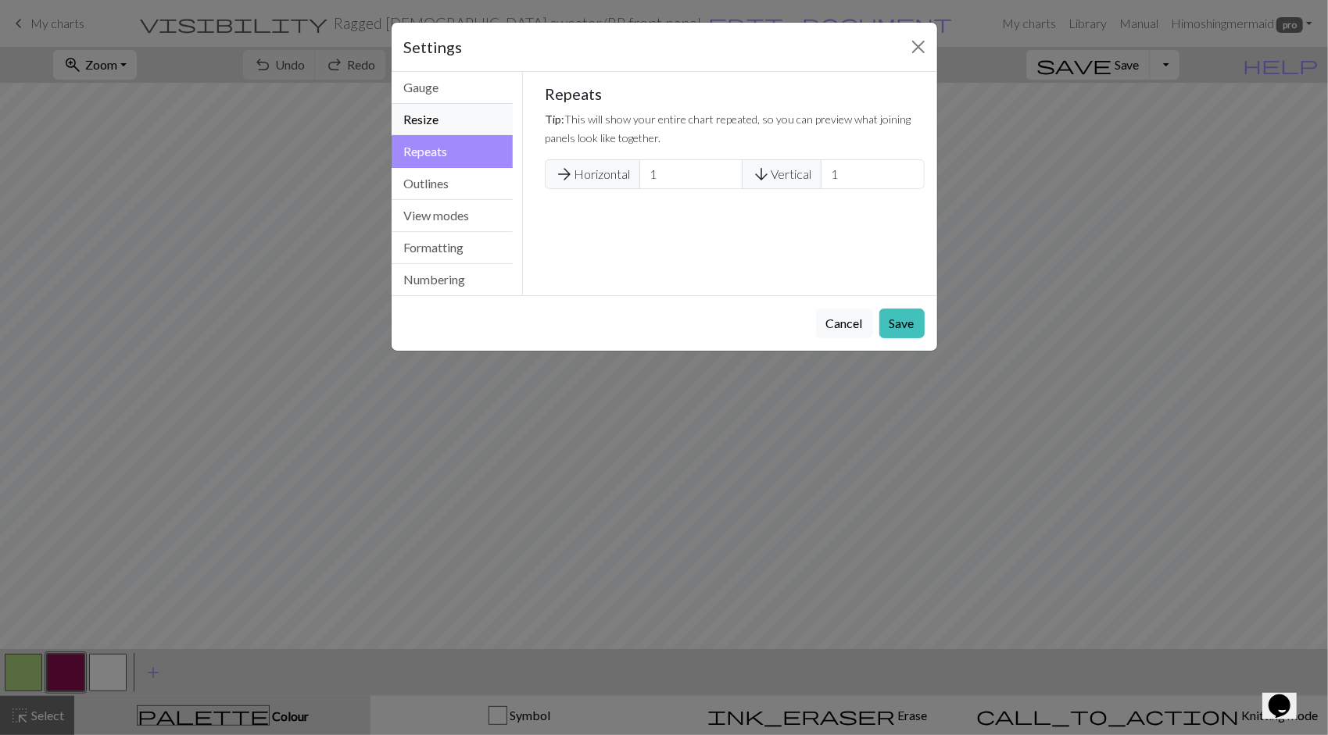
click at [430, 111] on button "Resize" at bounding box center [453, 120] width 122 height 32
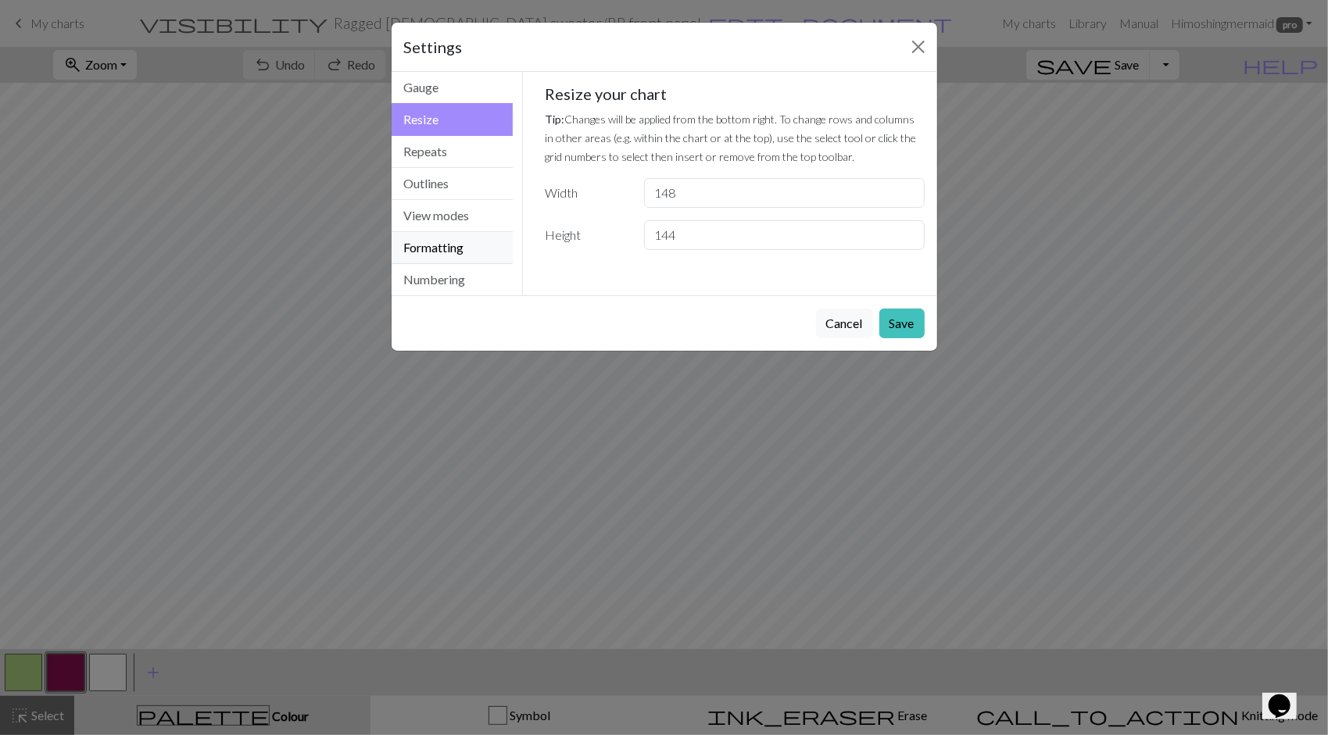
click at [449, 242] on button "Formatting" at bounding box center [453, 248] width 122 height 32
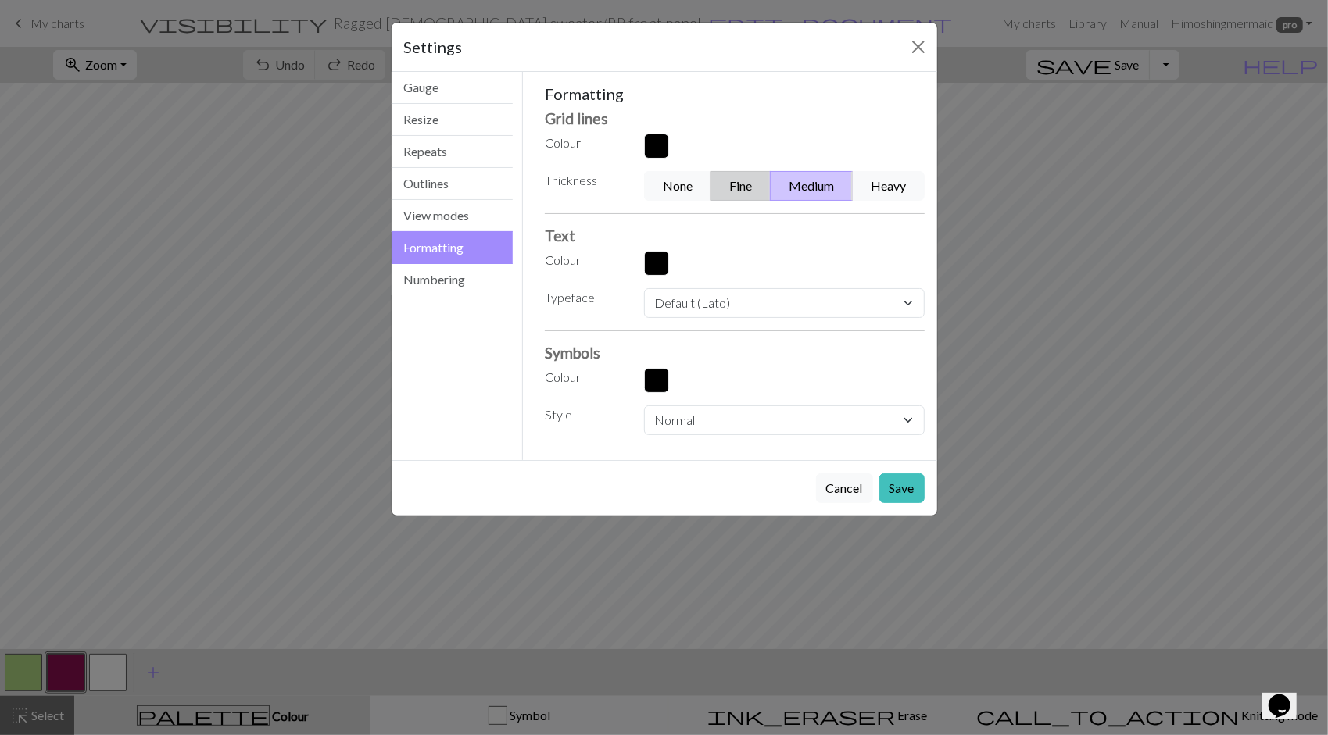
click at [743, 185] on button "Fine" at bounding box center [740, 186] width 60 height 30
click at [900, 488] on button "Save" at bounding box center [901, 489] width 45 height 30
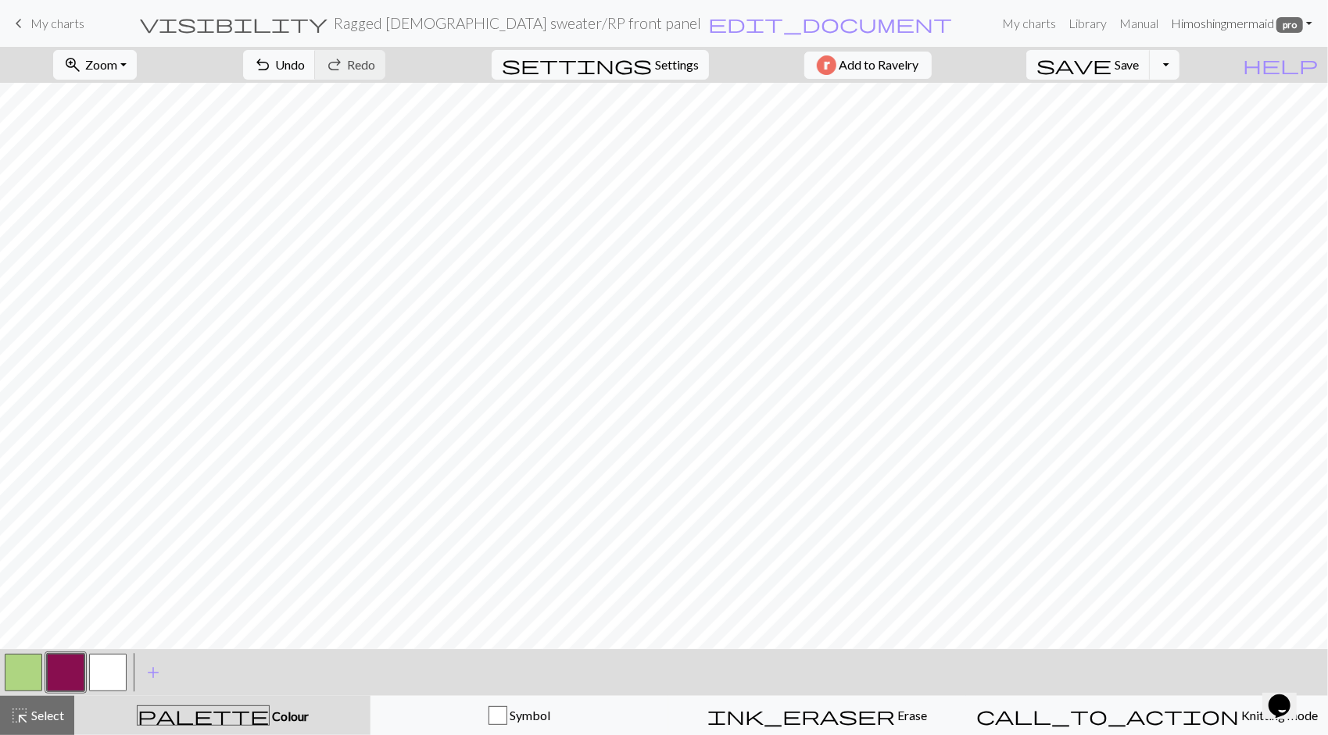
click at [1272, 25] on link "Hi moshingmermaid pro" at bounding box center [1242, 23] width 154 height 31
click at [1246, 117] on link "Logout" at bounding box center [1229, 117] width 50 height 31
